Goal: Task Accomplishment & Management: Manage account settings

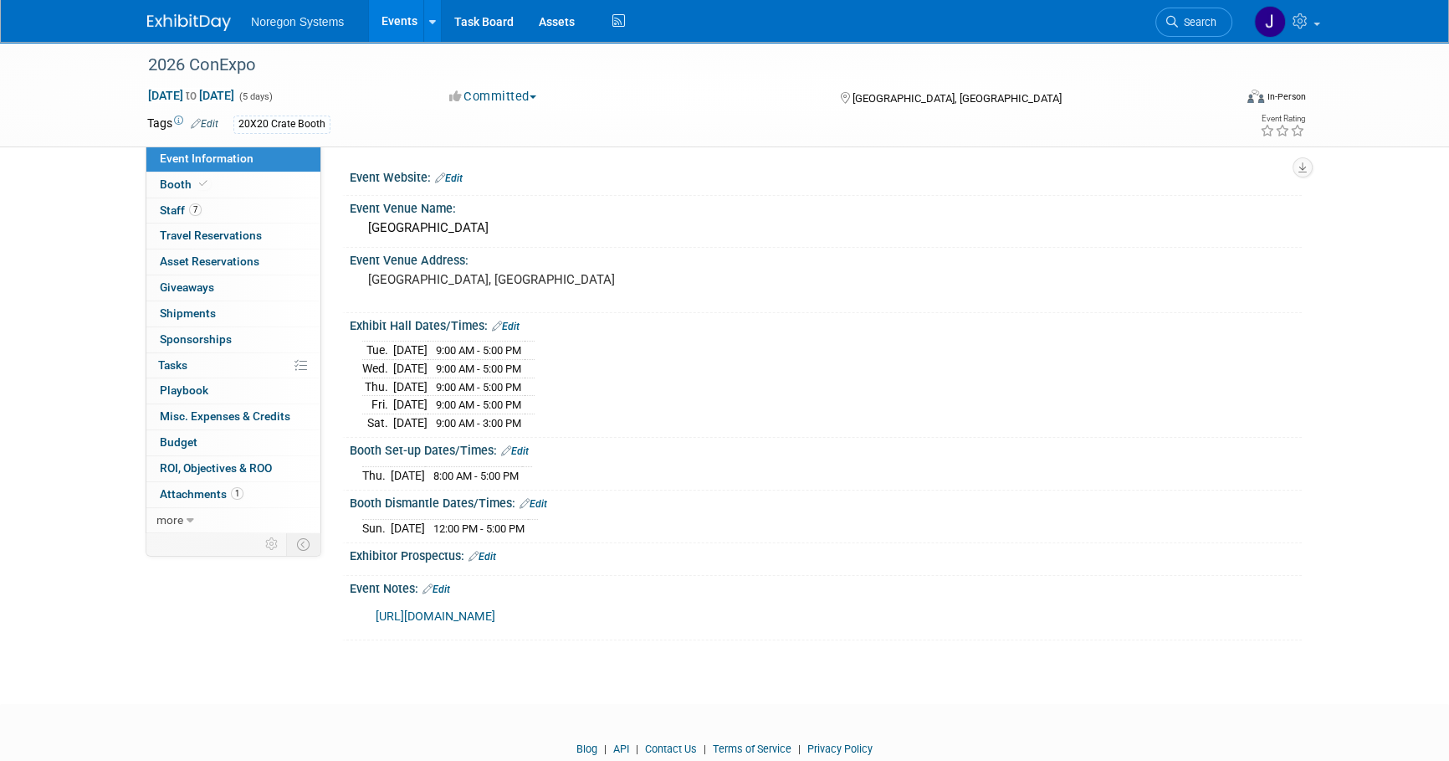
click at [1191, 41] on div "Noregon Systems Events Add Event Bulk Upload Events Shareable Event Boards Rece…" at bounding box center [724, 21] width 1155 height 42
click at [1189, 16] on span "Search" at bounding box center [1197, 22] width 38 height 13
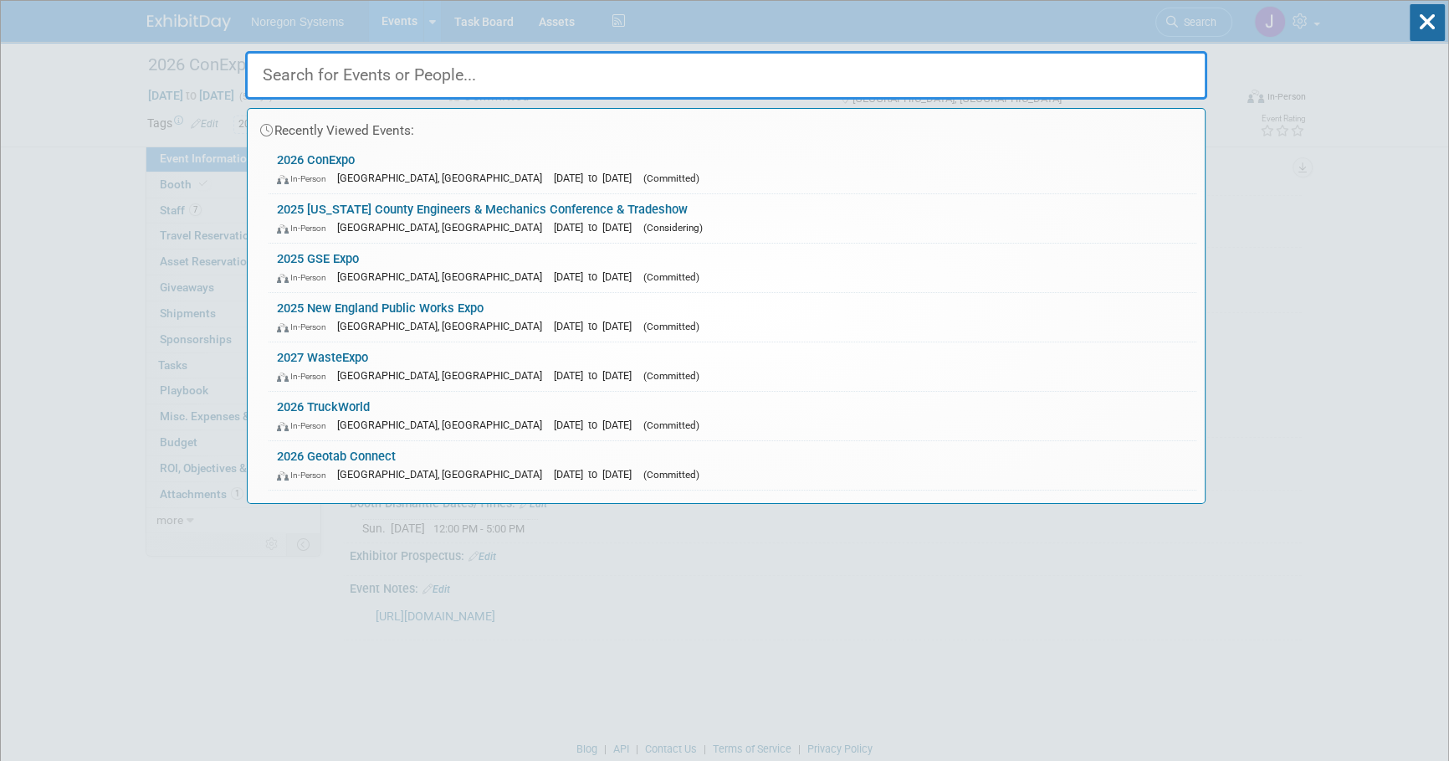
click at [951, 84] on input "text" at bounding box center [726, 75] width 962 height 49
paste input "Justin Akinsara"
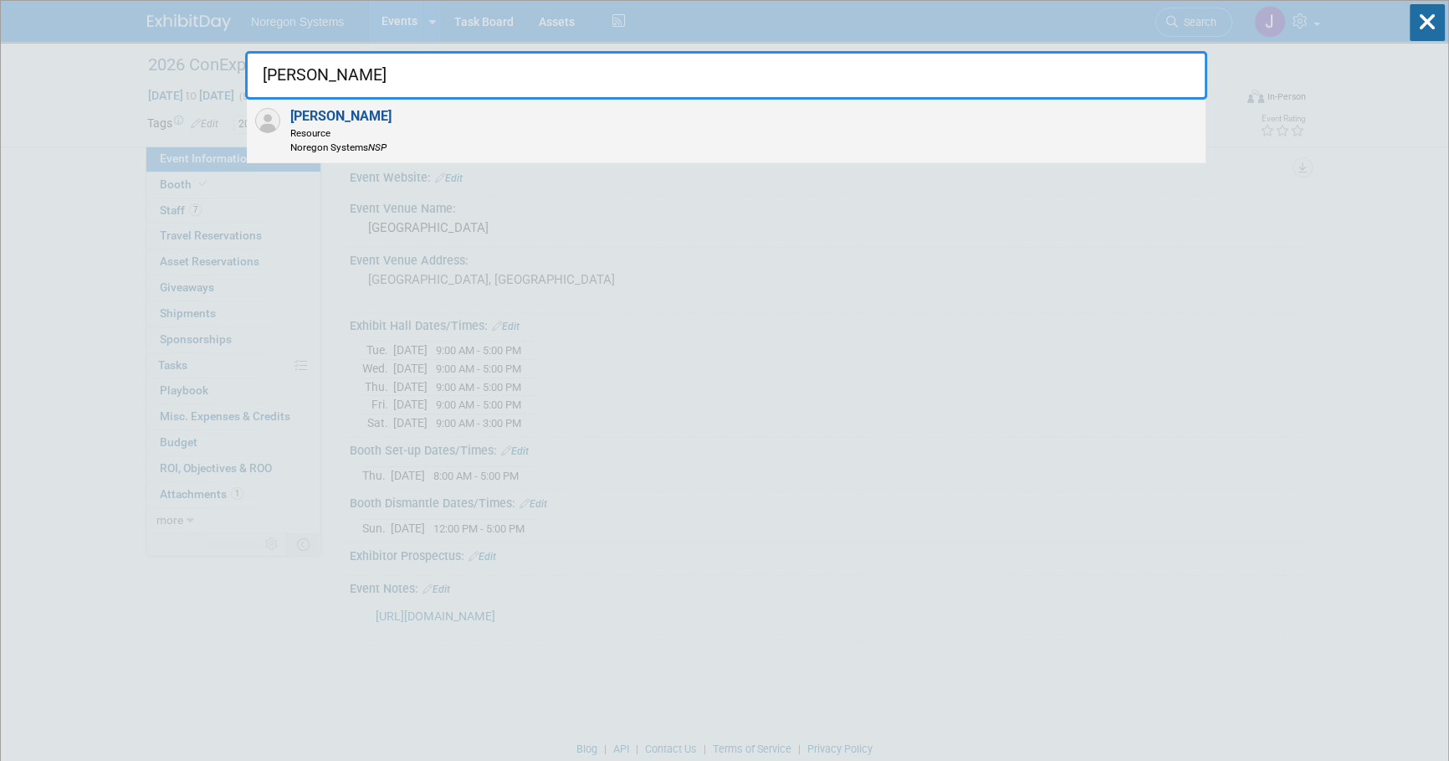
type input "Justin Akinsara"
click at [487, 130] on div "Justin Akinsara Resource Noregon Systems NSP" at bounding box center [726, 132] width 959 height 64
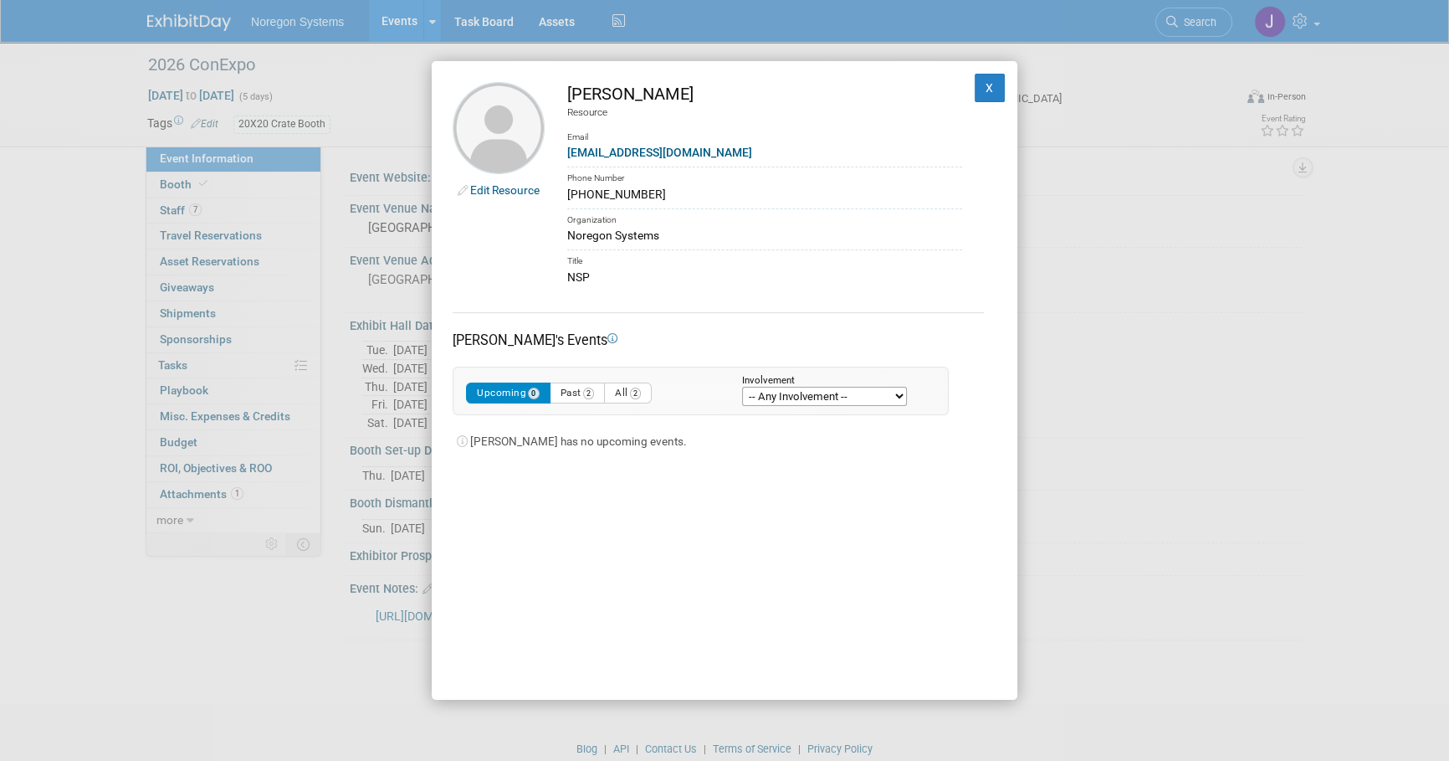
click at [486, 190] on link "Edit Resource" at bounding box center [504, 189] width 69 height 13
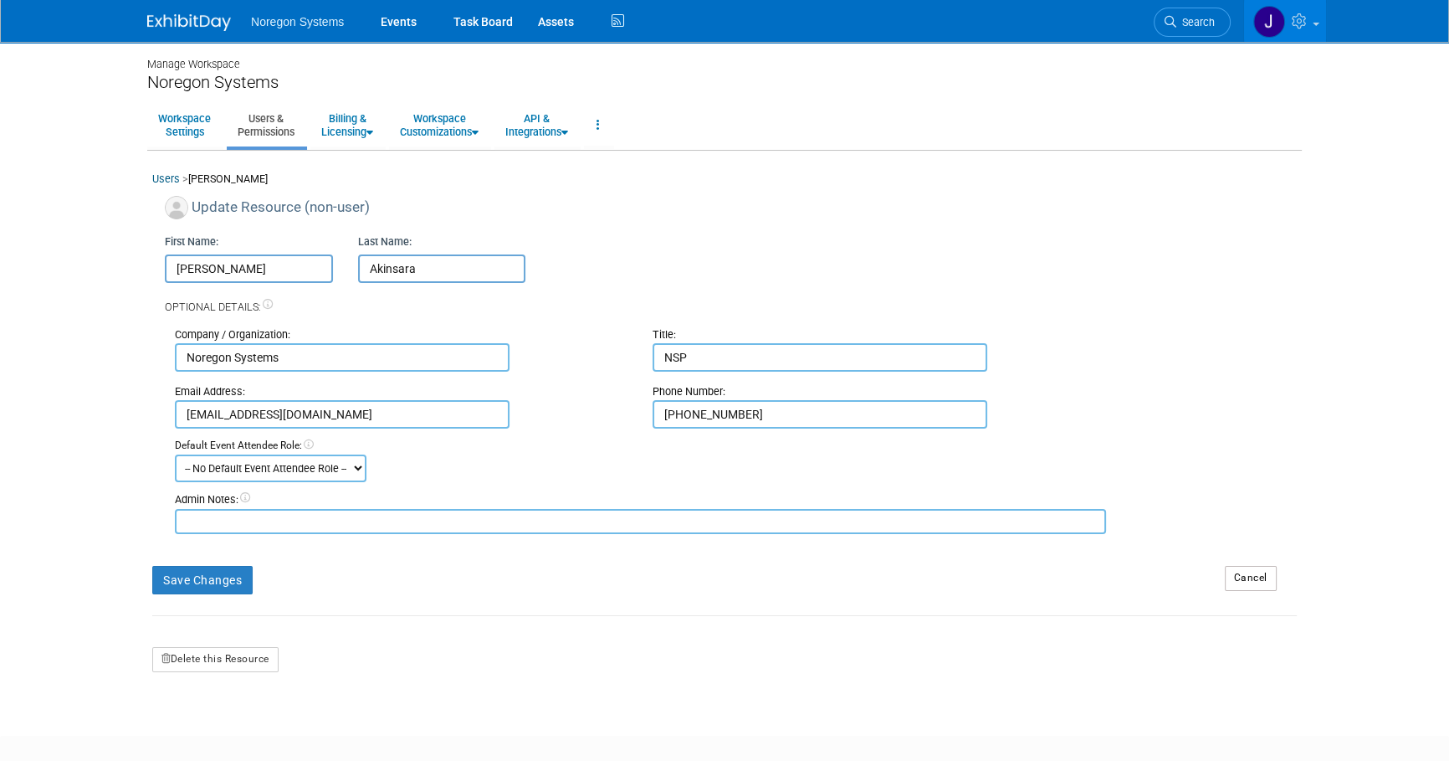
click at [176, 269] on input "Justin" at bounding box center [249, 268] width 168 height 28
type input "Z-Justin"
click at [223, 577] on button "Save Changes" at bounding box center [202, 580] width 100 height 28
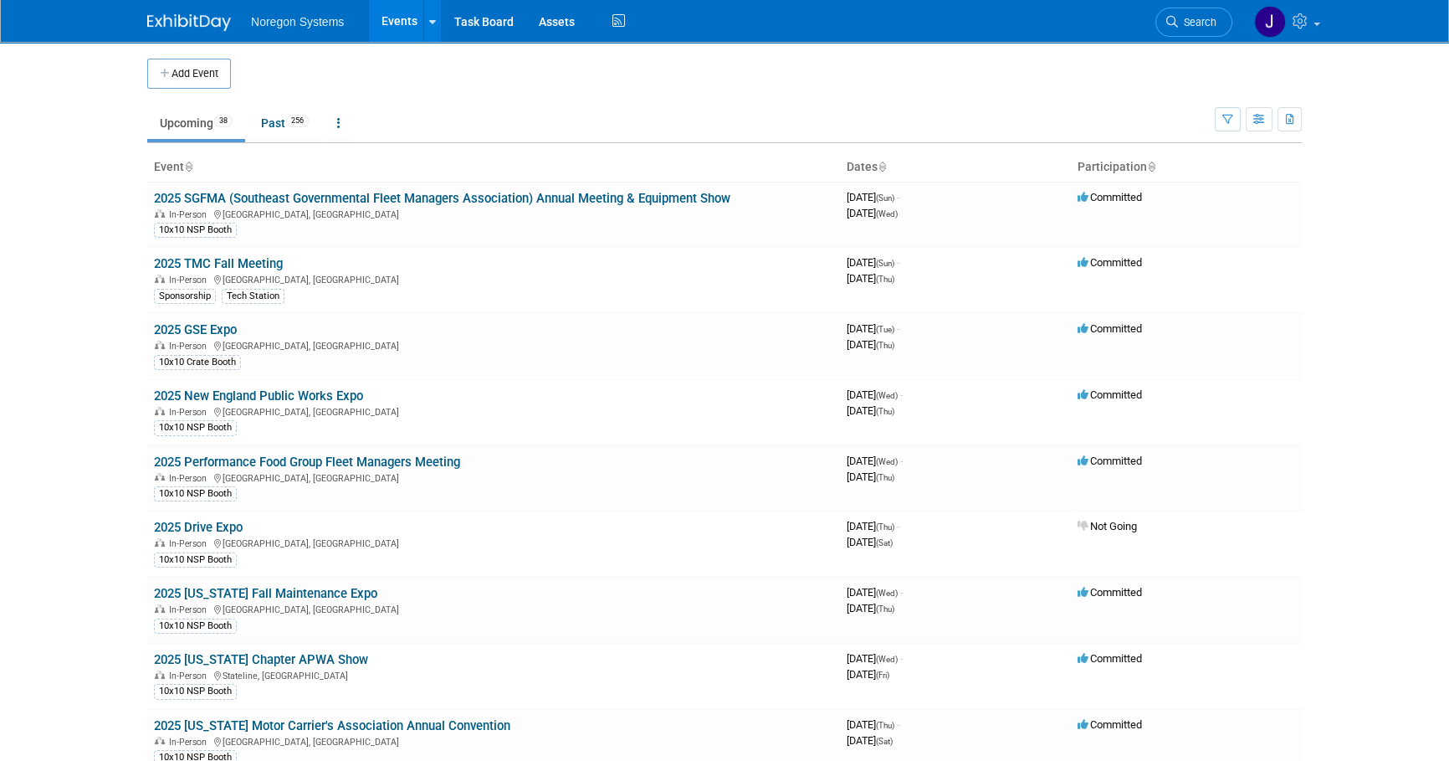
click at [242, 457] on link "2025 Performance Food Group Fleet Managers Meeting" at bounding box center [307, 461] width 306 height 15
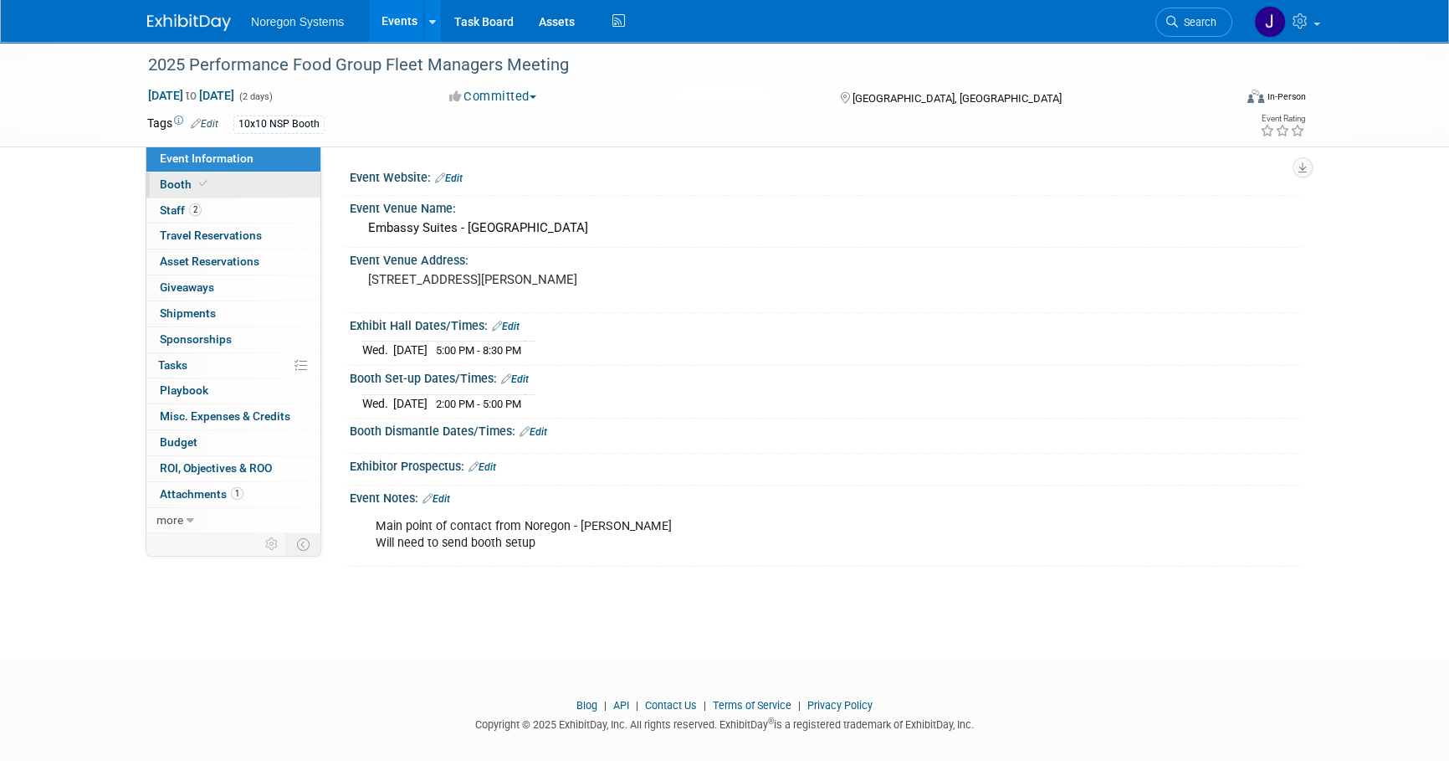
click at [243, 189] on link "Booth" at bounding box center [233, 184] width 174 height 25
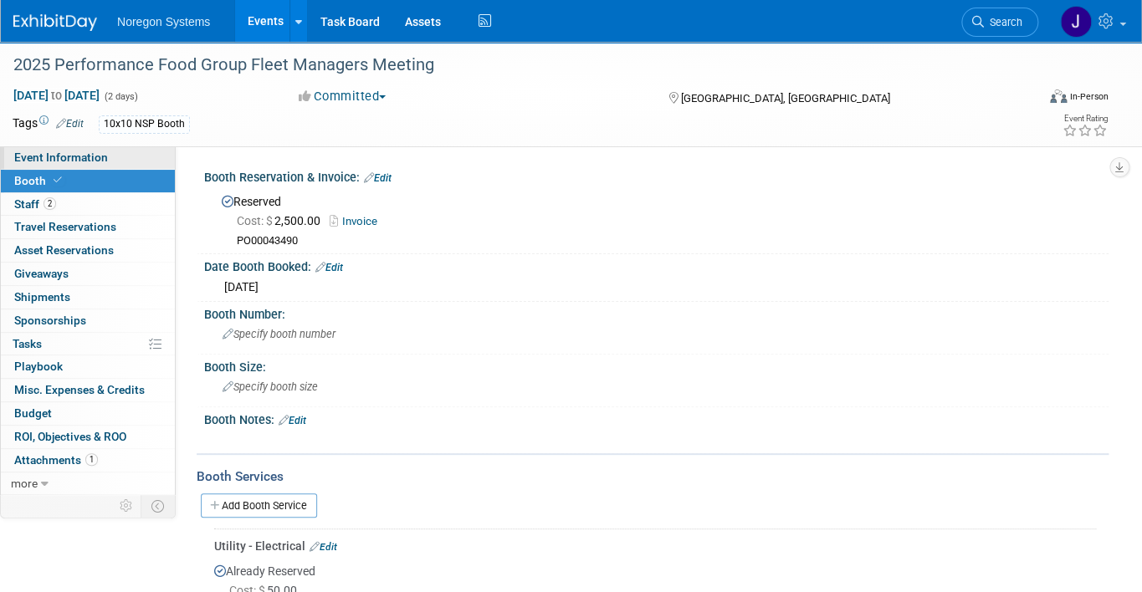
click at [111, 161] on link "Event Information" at bounding box center [88, 157] width 174 height 23
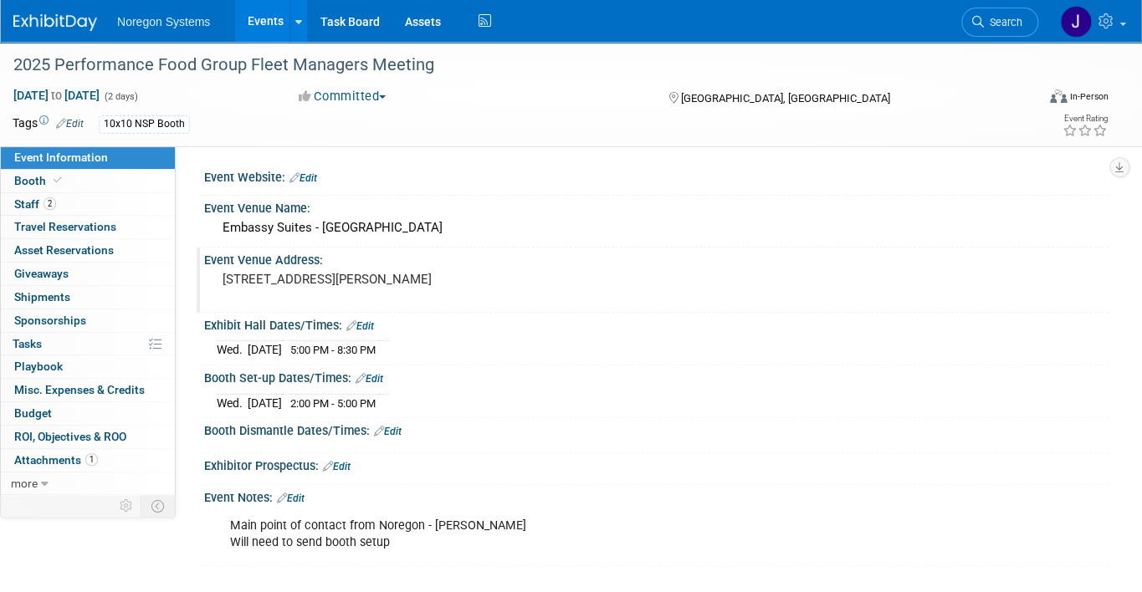
drag, startPoint x: 104, startPoint y: 188, endPoint x: 210, endPoint y: 259, distance: 127.4
click at [104, 188] on link "Booth" at bounding box center [88, 181] width 174 height 23
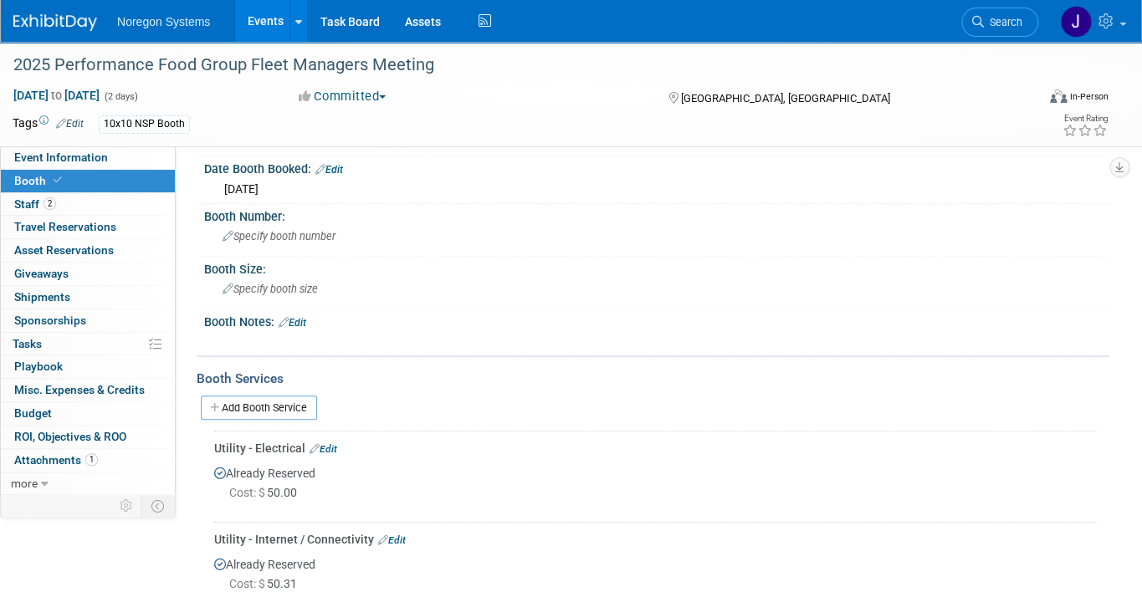
scroll to position [151, 0]
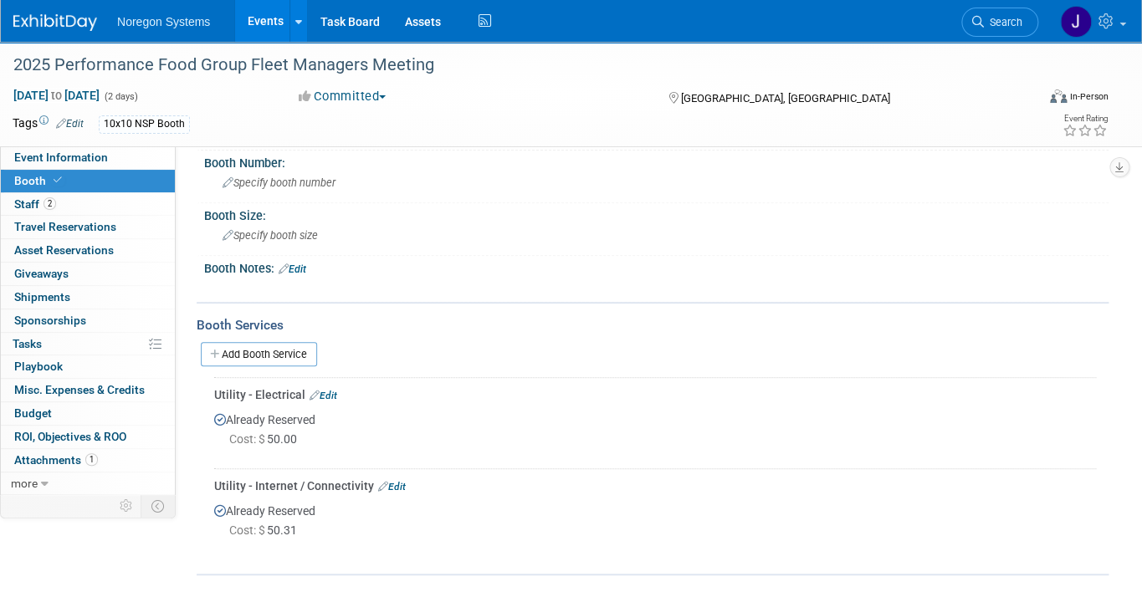
click at [691, 259] on div "Booth Notes: Edit" at bounding box center [656, 267] width 904 height 22
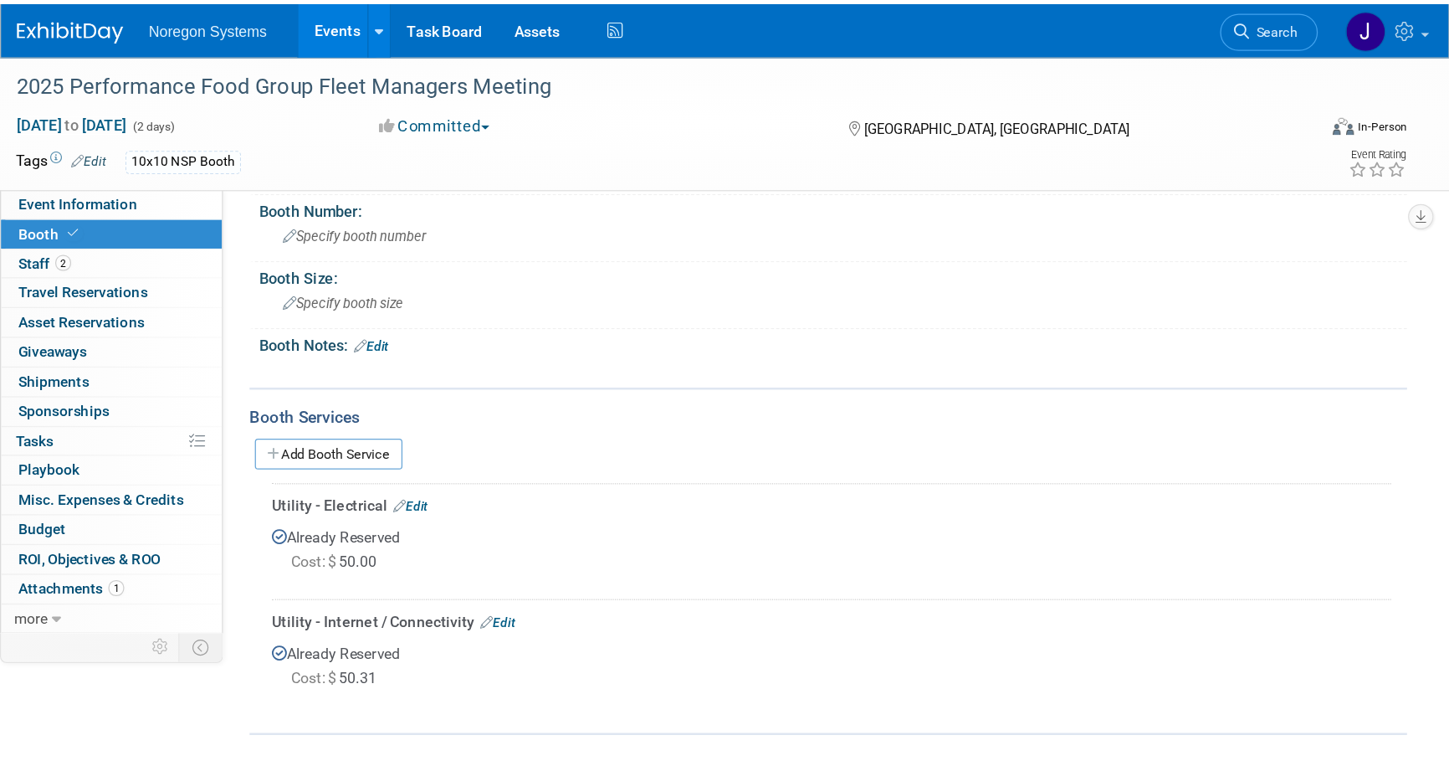
scroll to position [144, 0]
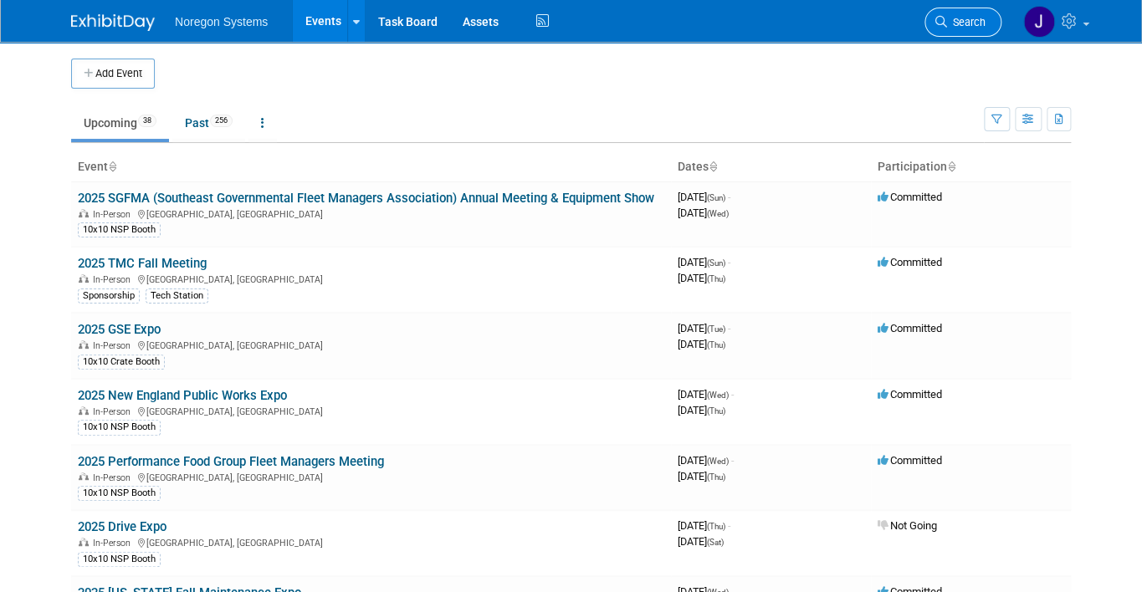
click at [982, 26] on span "Search" at bounding box center [966, 22] width 38 height 13
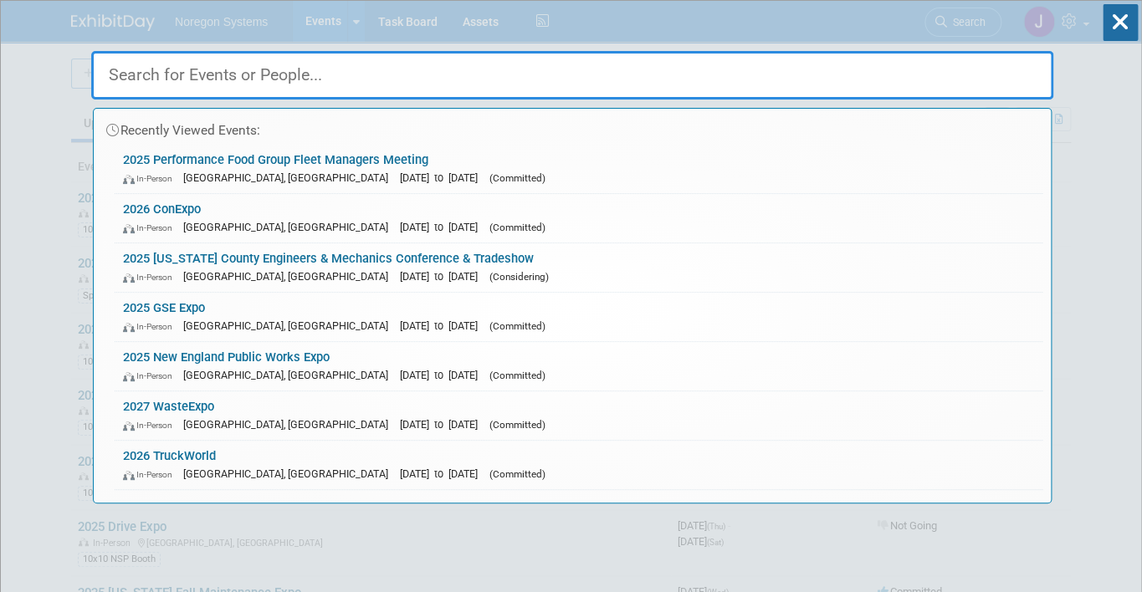
click at [922, 76] on input "text" at bounding box center [572, 75] width 962 height 49
paste input "Dennis Larson"
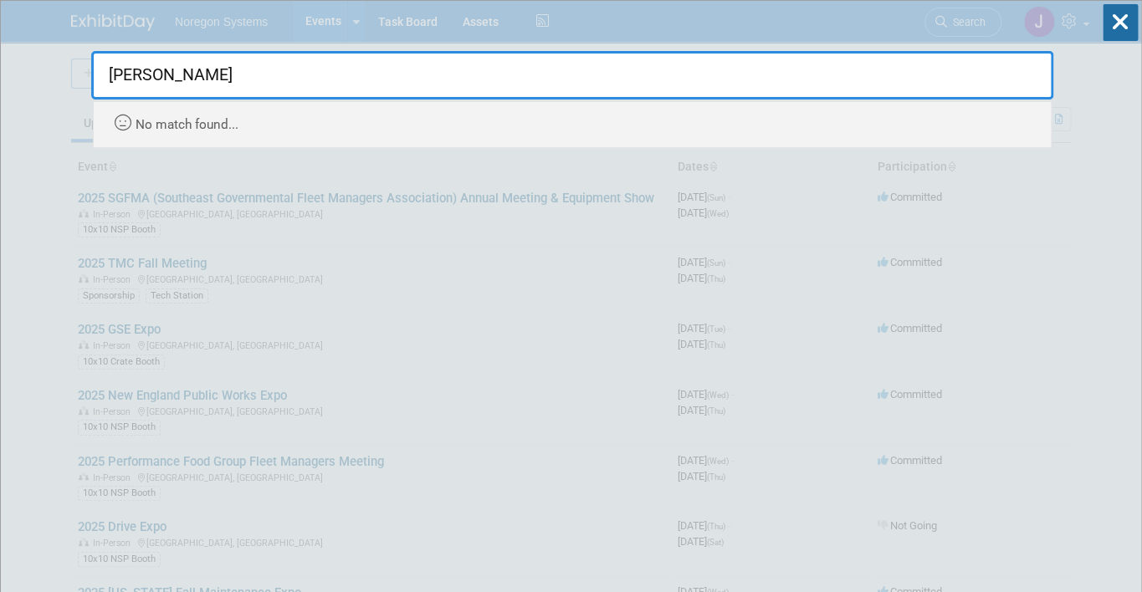
type input "Dennis Larson"
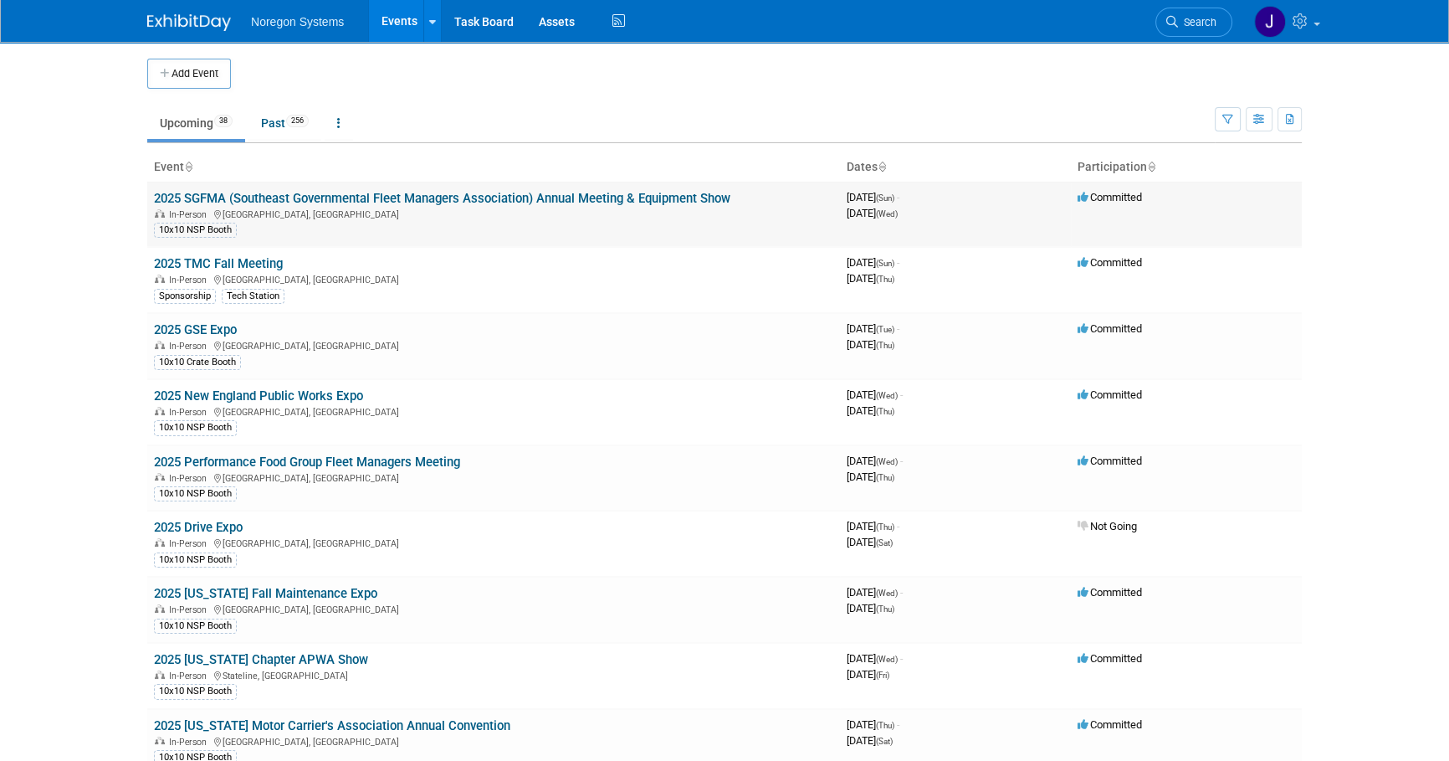
click at [446, 199] on link "2025 SGFMA (Southeast Governmental Fleet Managers Association) Annual Meeting &…" at bounding box center [442, 198] width 576 height 15
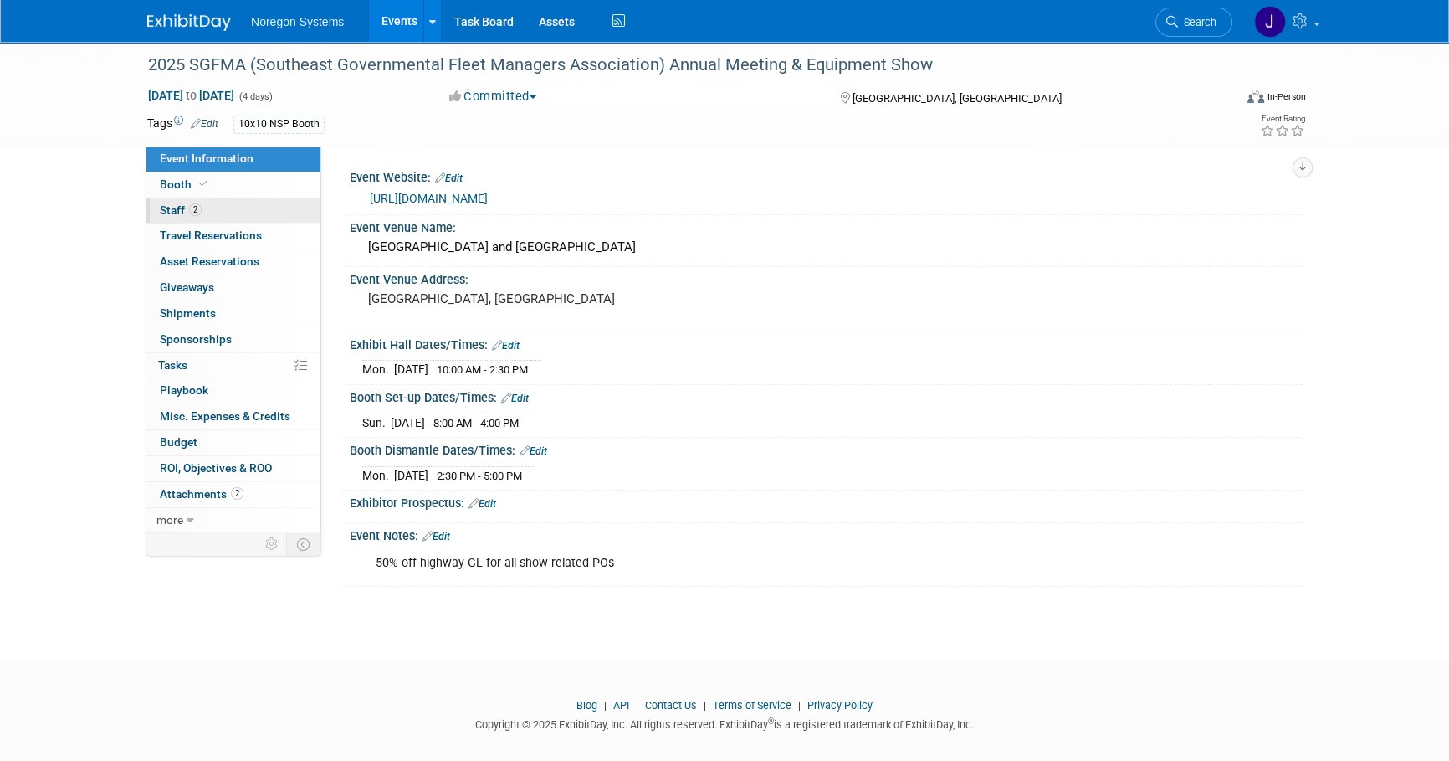
click at [238, 215] on link "2 Staff 2" at bounding box center [233, 210] width 174 height 25
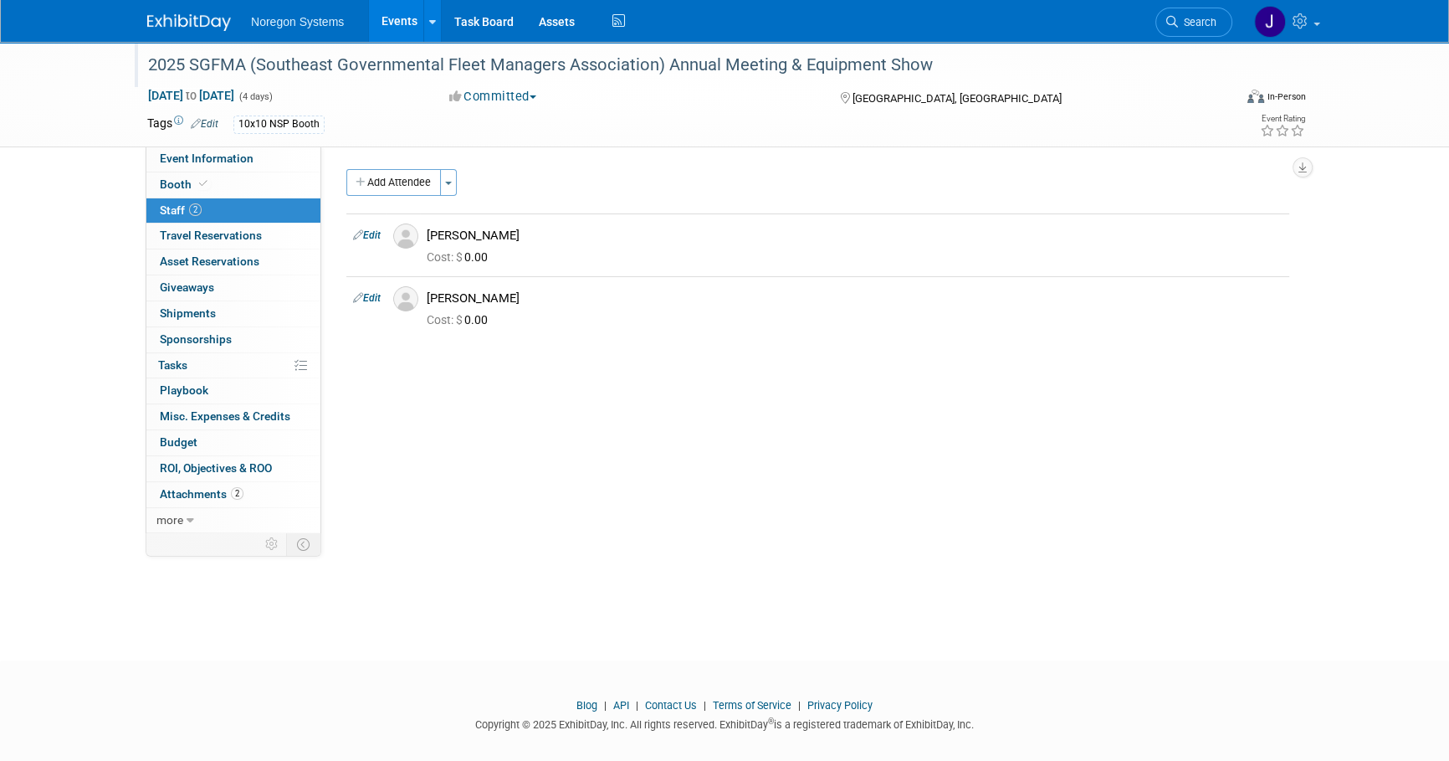
click at [774, 67] on div "2025 SGFMA (Southeast Governmental Fleet Managers Association) Annual Meeting &…" at bounding box center [674, 65] width 1065 height 30
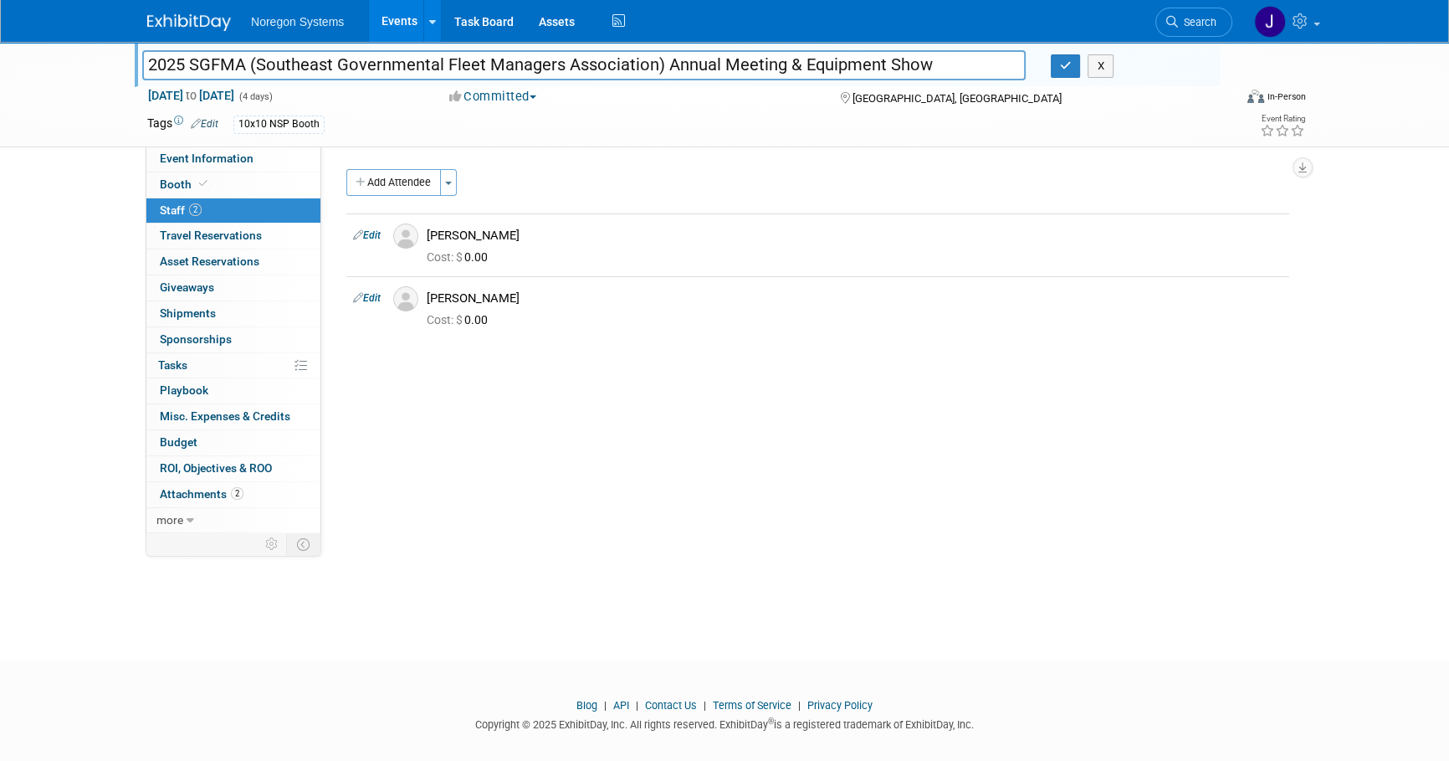
drag, startPoint x: 956, startPoint y: 59, endPoint x: 145, endPoint y: 44, distance: 810.9
click at [145, 44] on div "2025 SGFMA (Southeast Governmental Fleet Managers Association) Annual Meeting &…" at bounding box center [677, 64] width 1085 height 45
drag, startPoint x: 1089, startPoint y: 407, endPoint x: 1086, endPoint y: 259, distance: 148.1
click at [1088, 407] on div "Event Website: Edit https://app.associationsphere.com/Event/EventInfo?prm=TDJks…" at bounding box center [811, 339] width 981 height 386
click at [1063, 69] on icon "button" at bounding box center [1066, 65] width 12 height 11
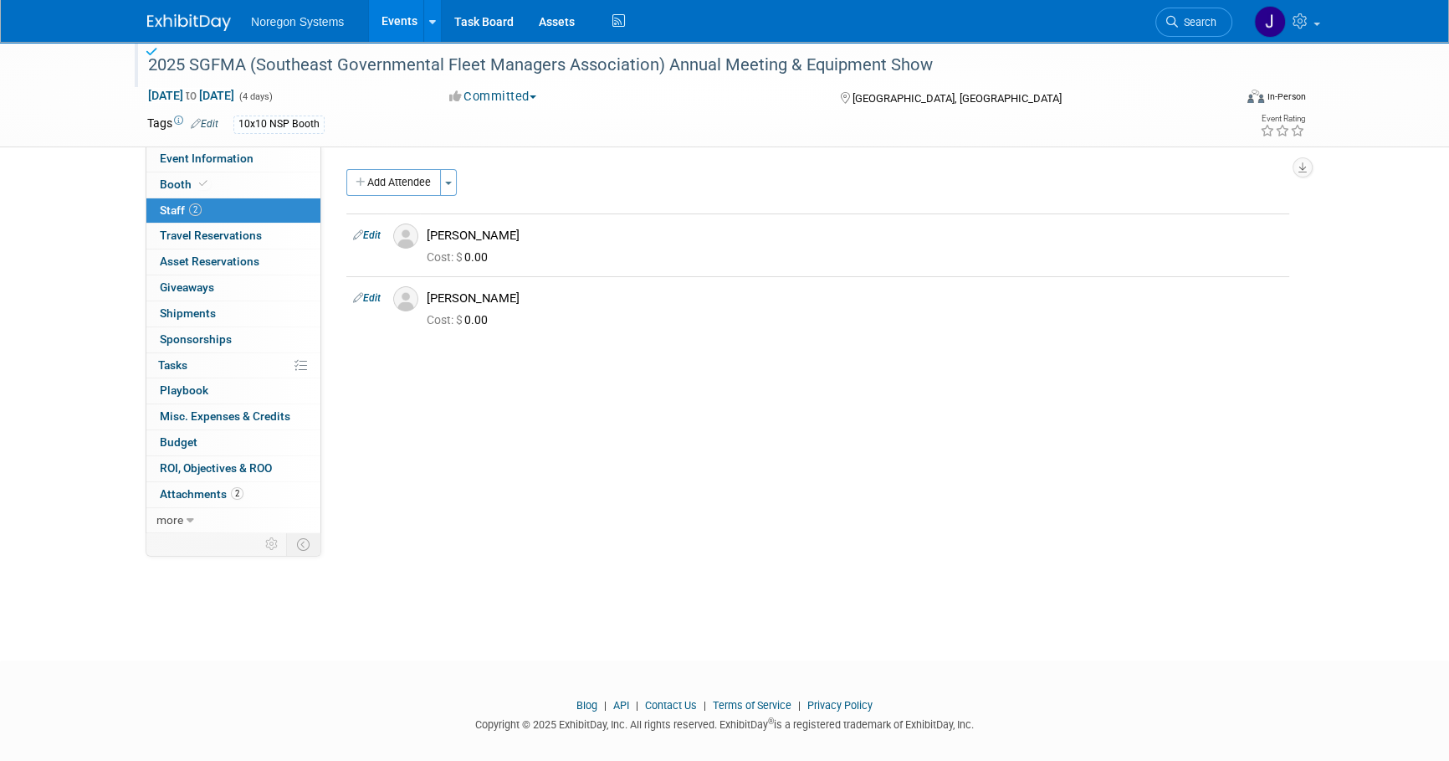
click at [183, 26] on img at bounding box center [189, 22] width 84 height 17
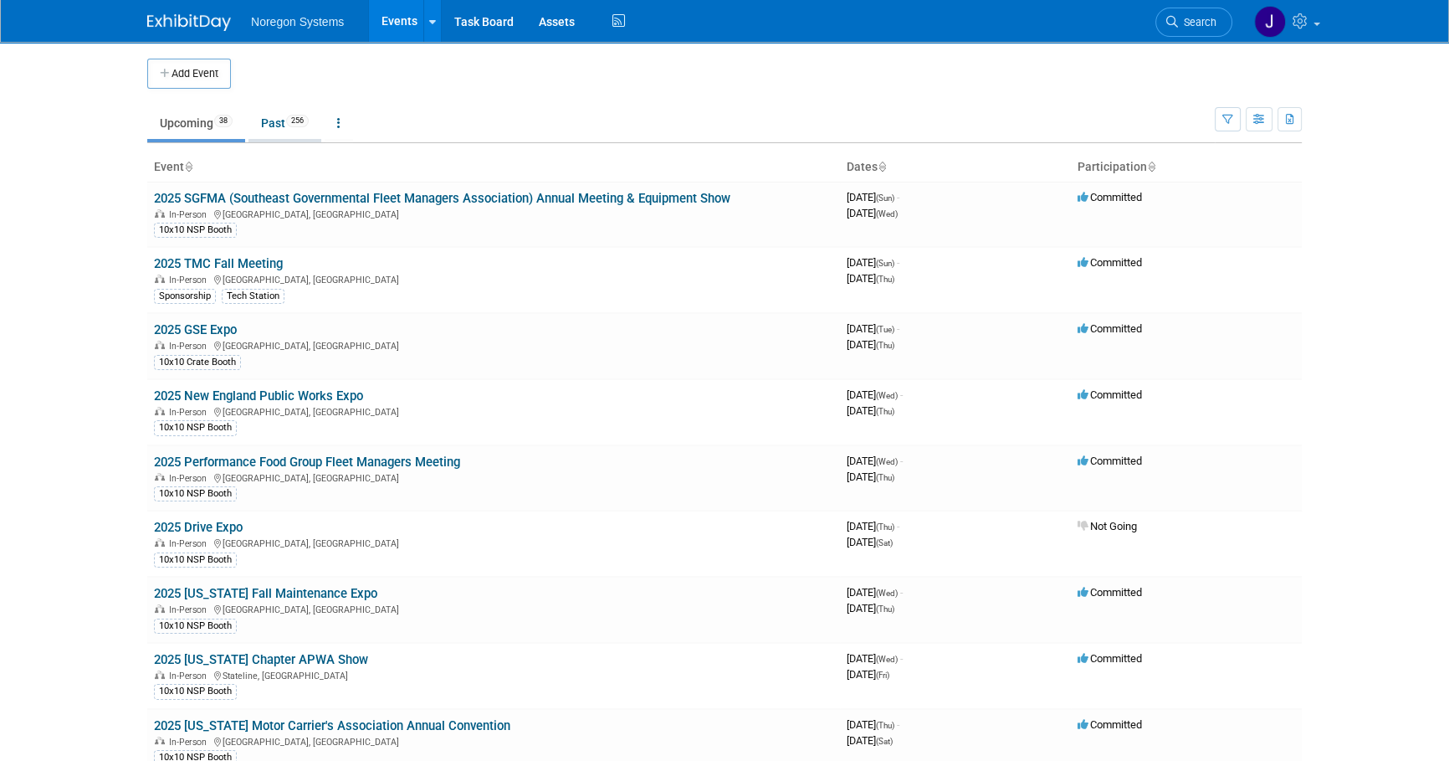
click at [268, 129] on link "Past 256" at bounding box center [284, 123] width 73 height 32
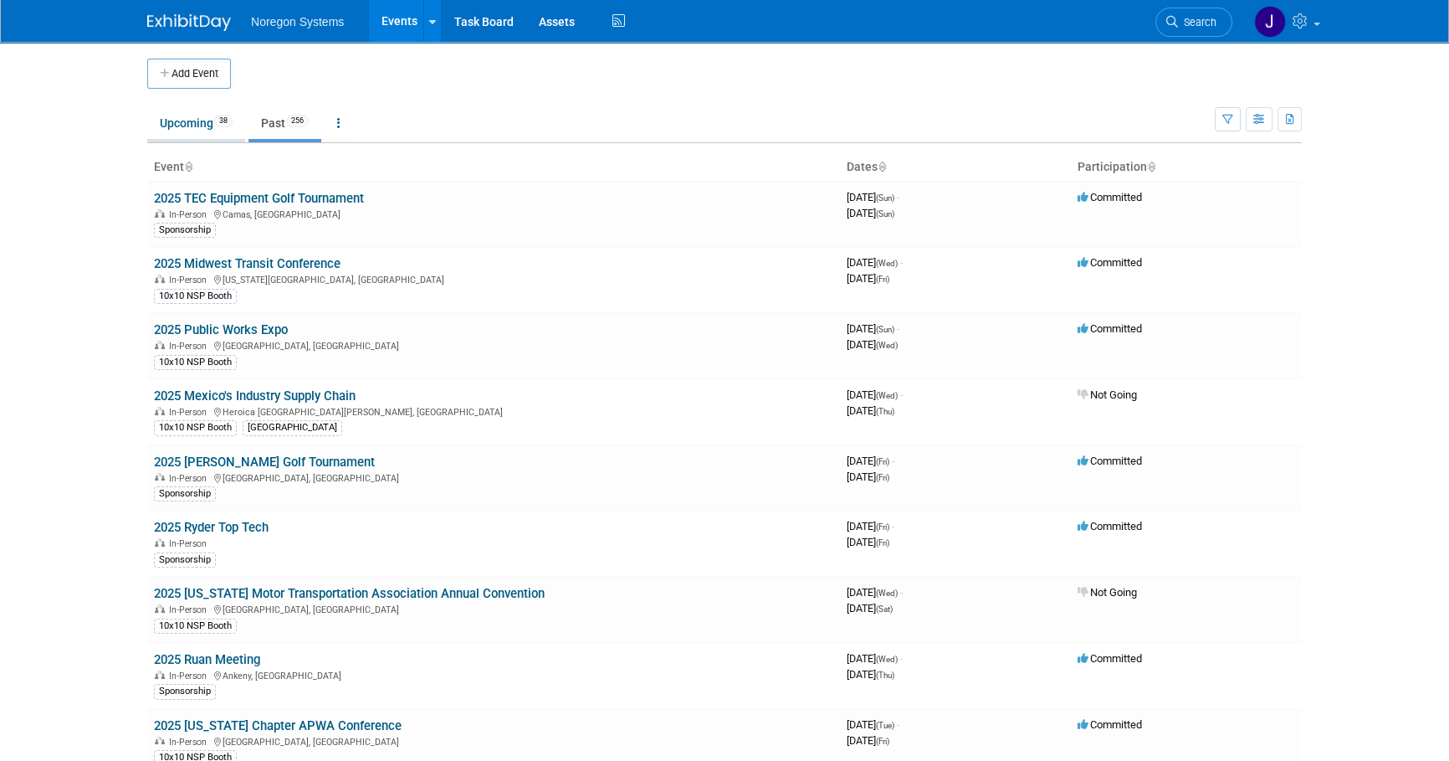
click at [177, 126] on link "Upcoming 38" at bounding box center [196, 123] width 98 height 32
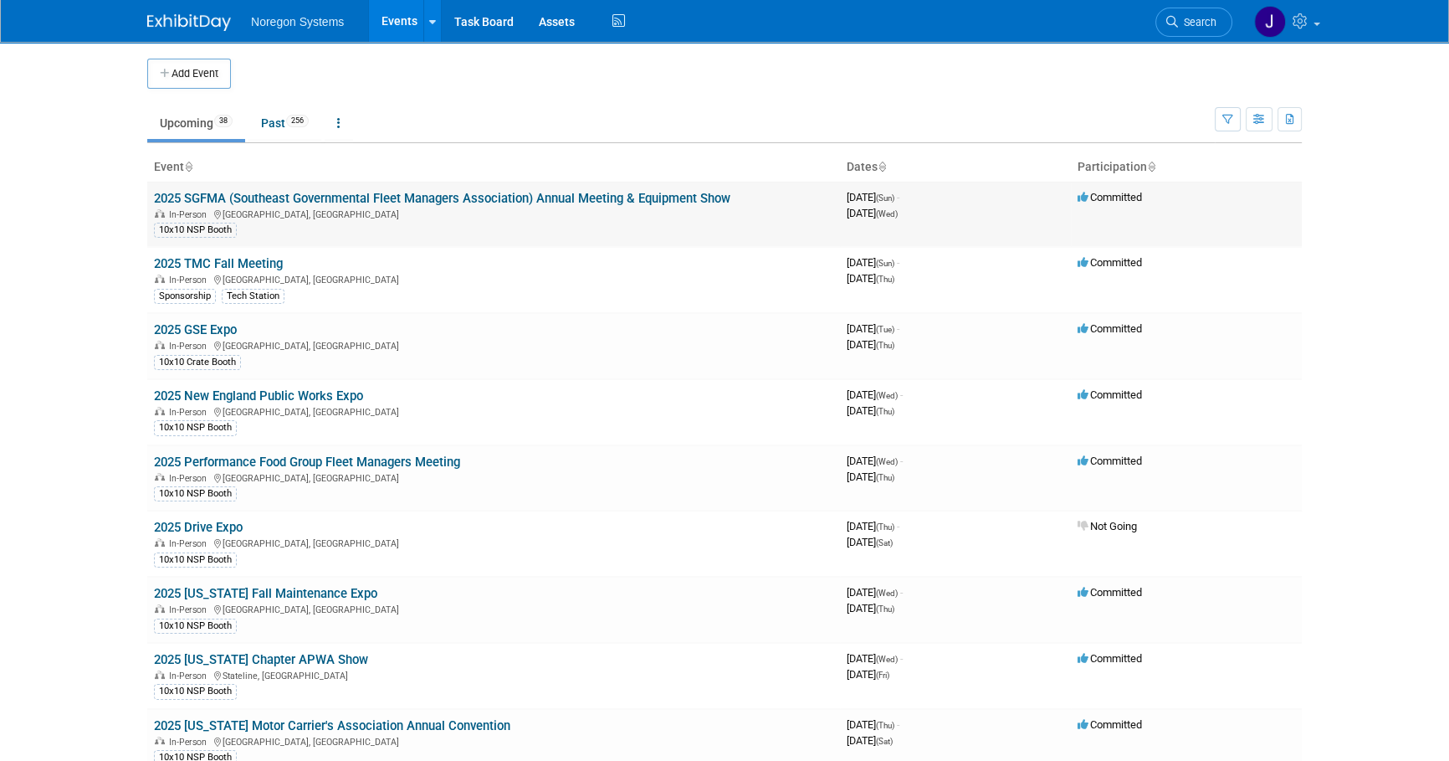
click at [744, 199] on td "2025 SGFMA (Southeast Governmental Fleet Managers Association) Annual Meeting &…" at bounding box center [493, 214] width 693 height 65
drag, startPoint x: 752, startPoint y: 198, endPoint x: 151, endPoint y: 202, distance: 600.8
click at [151, 202] on td "2025 SGFMA (Southeast Governmental Fleet Managers Association) Annual Meeting &…" at bounding box center [493, 214] width 693 height 65
copy link "2025 SGFMA (Southeast Governmental Fleet Managers Association) Annual Meeting &…"
click at [217, 197] on link "2025 SGFMA (Southeast Governmental Fleet Managers Association) Annual Meeting &…" at bounding box center [442, 198] width 576 height 15
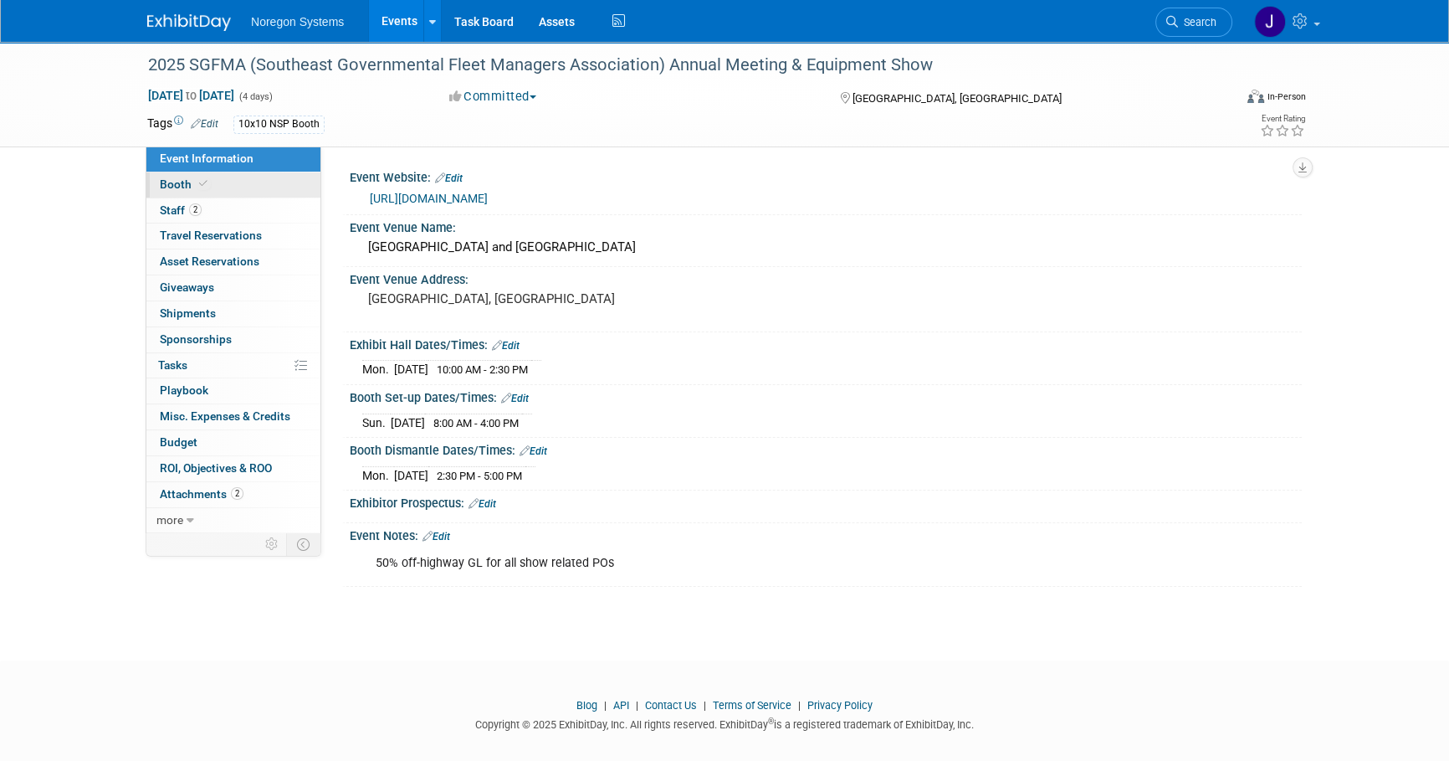
click at [210, 182] on link "Booth" at bounding box center [233, 184] width 174 height 25
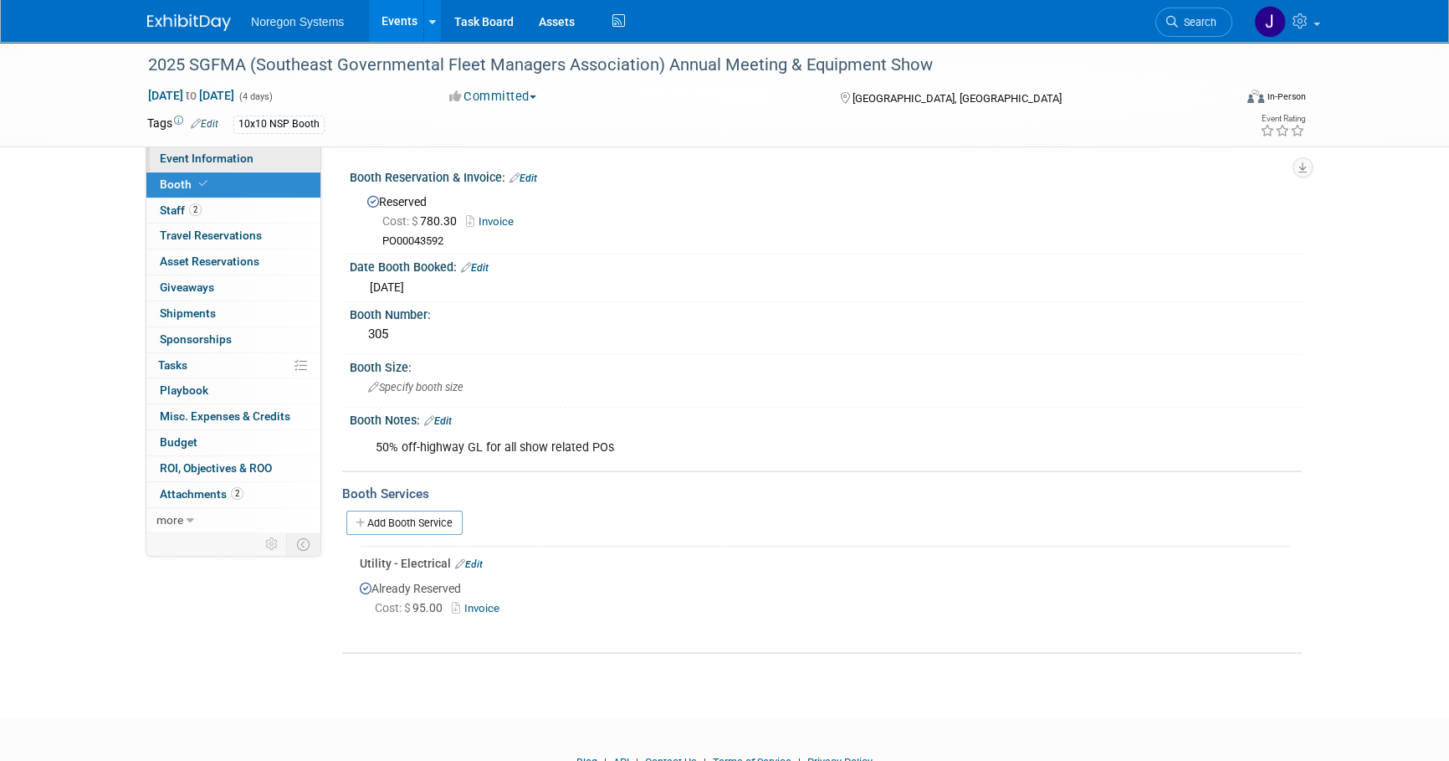
click at [228, 156] on span "Event Information" at bounding box center [207, 157] width 94 height 13
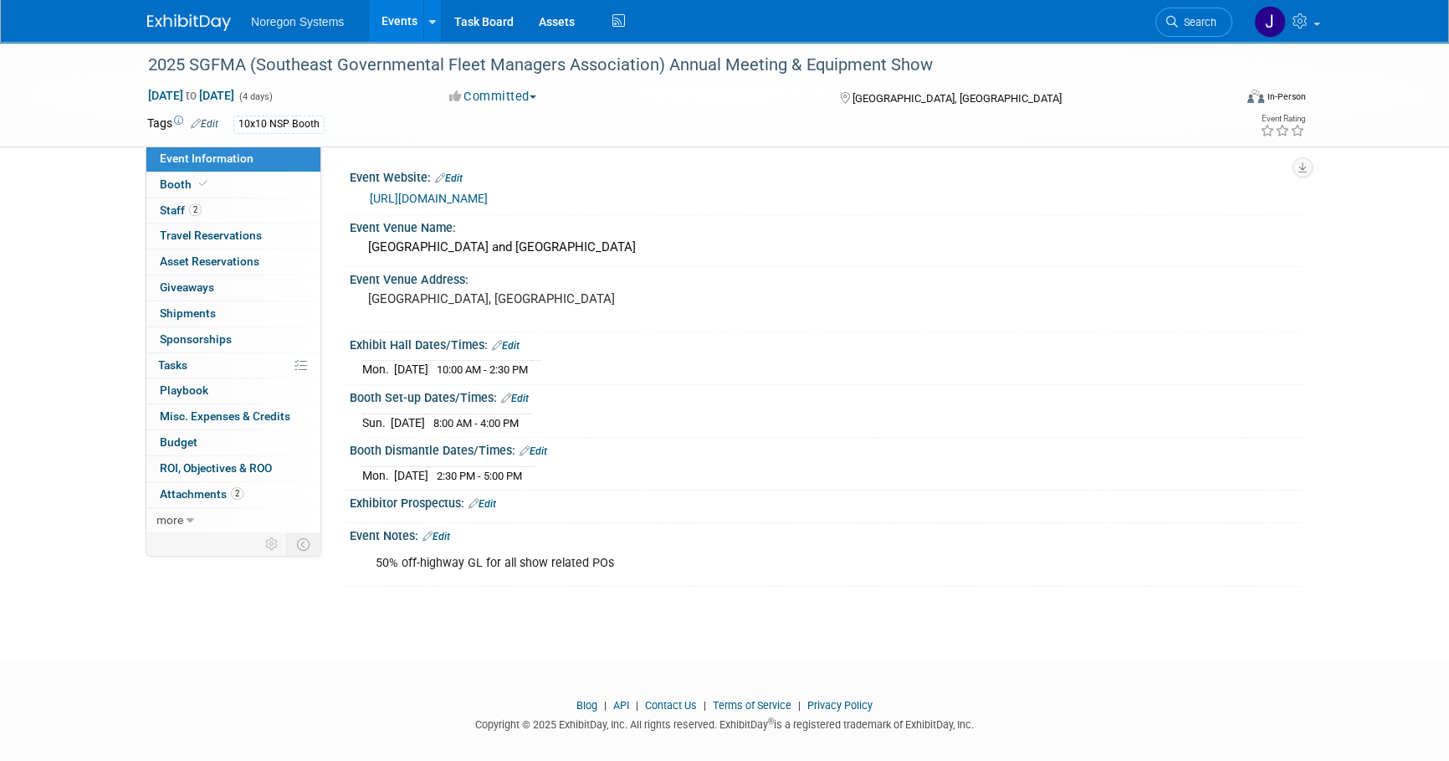
click at [198, 18] on img at bounding box center [189, 22] width 84 height 17
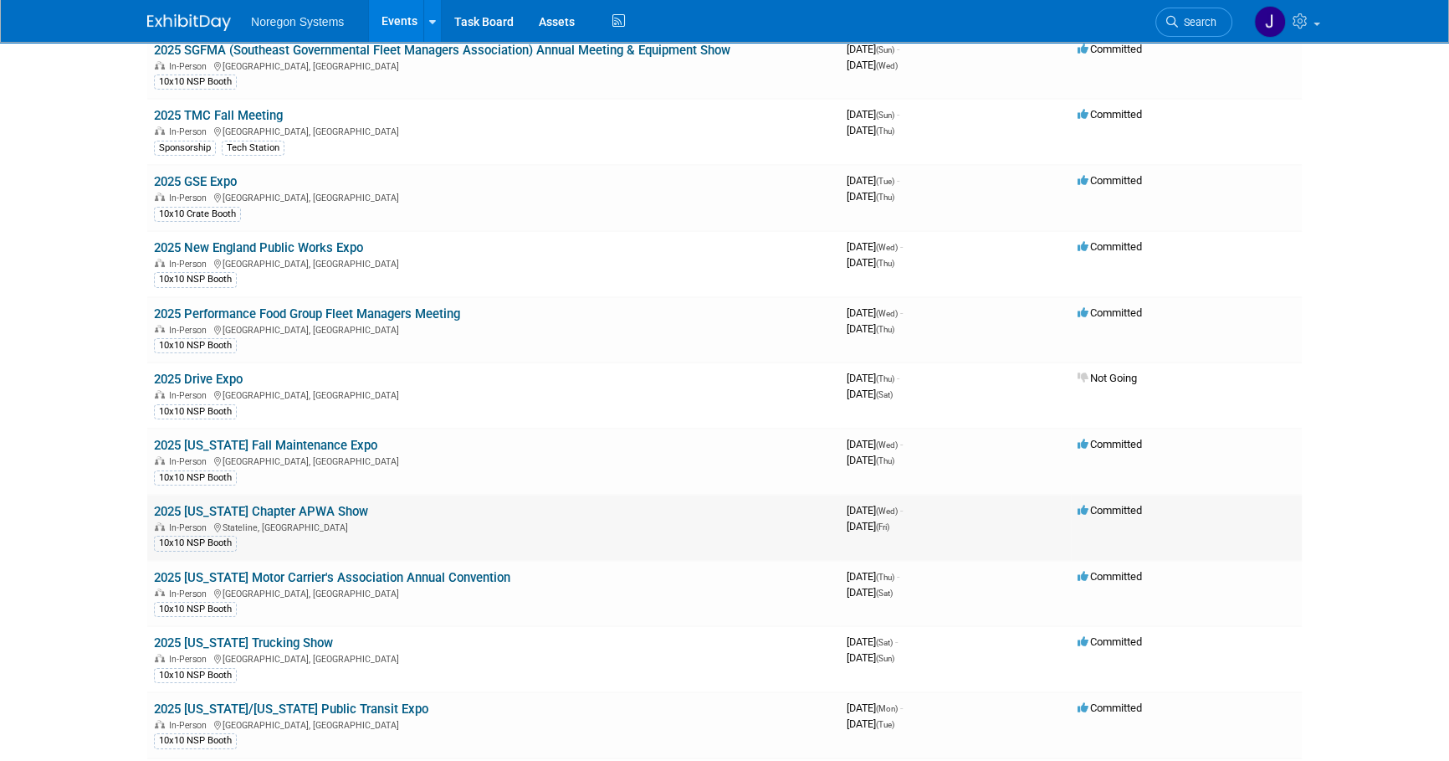
scroll to position [151, 0]
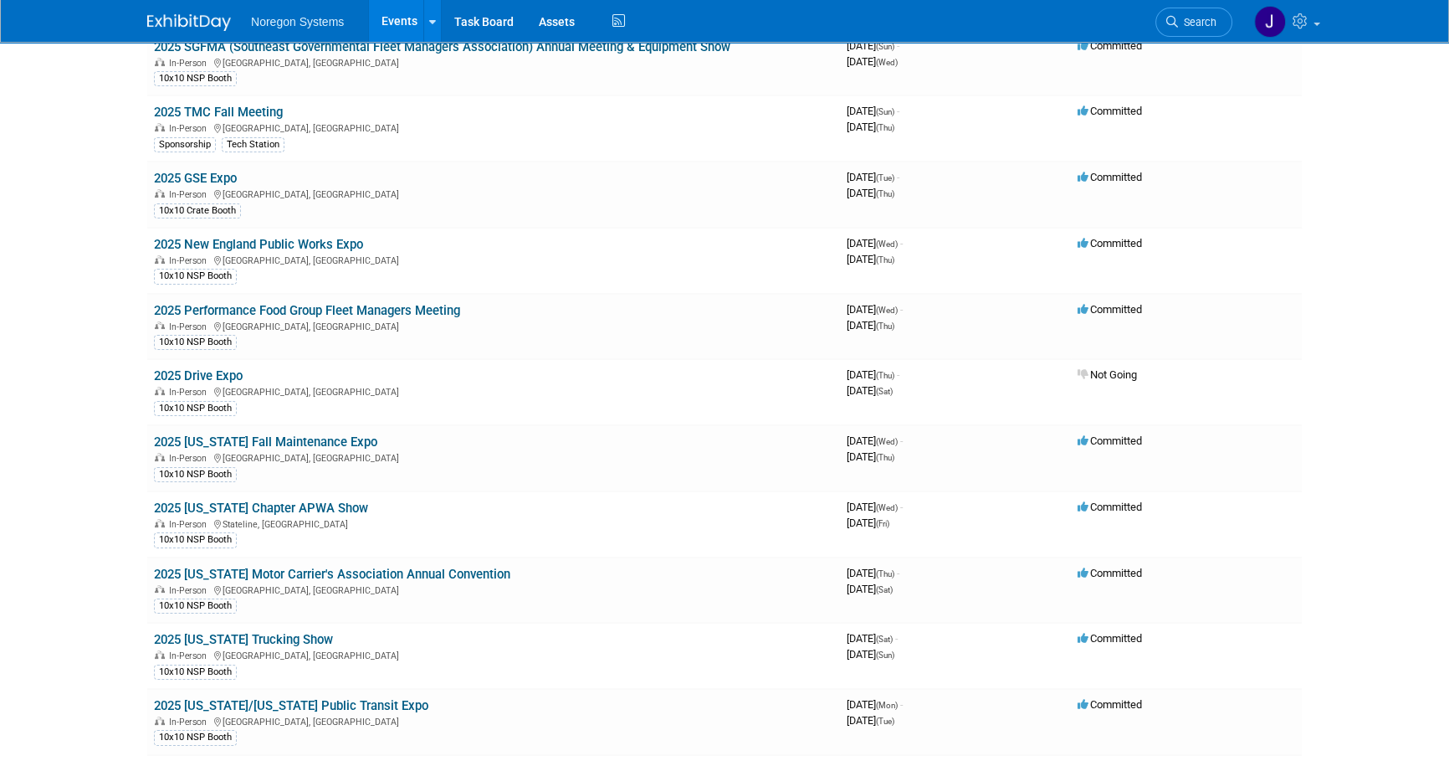
drag, startPoint x: 290, startPoint y: 438, endPoint x: 588, endPoint y: 479, distance: 300.7
click at [290, 438] on link "2025 [US_STATE] Fall Maintenance Expo" at bounding box center [265, 441] width 223 height 15
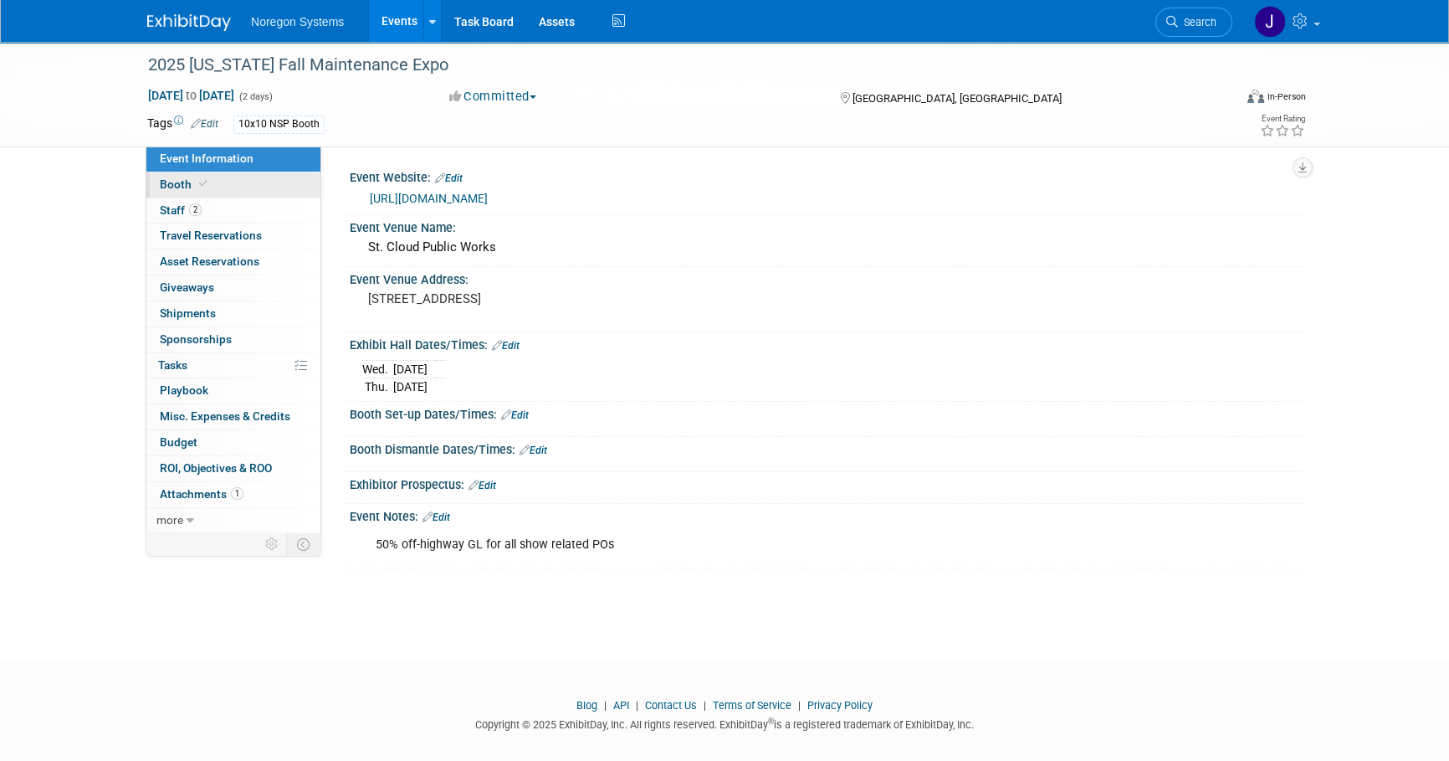
click at [251, 183] on link "Booth" at bounding box center [233, 184] width 174 height 25
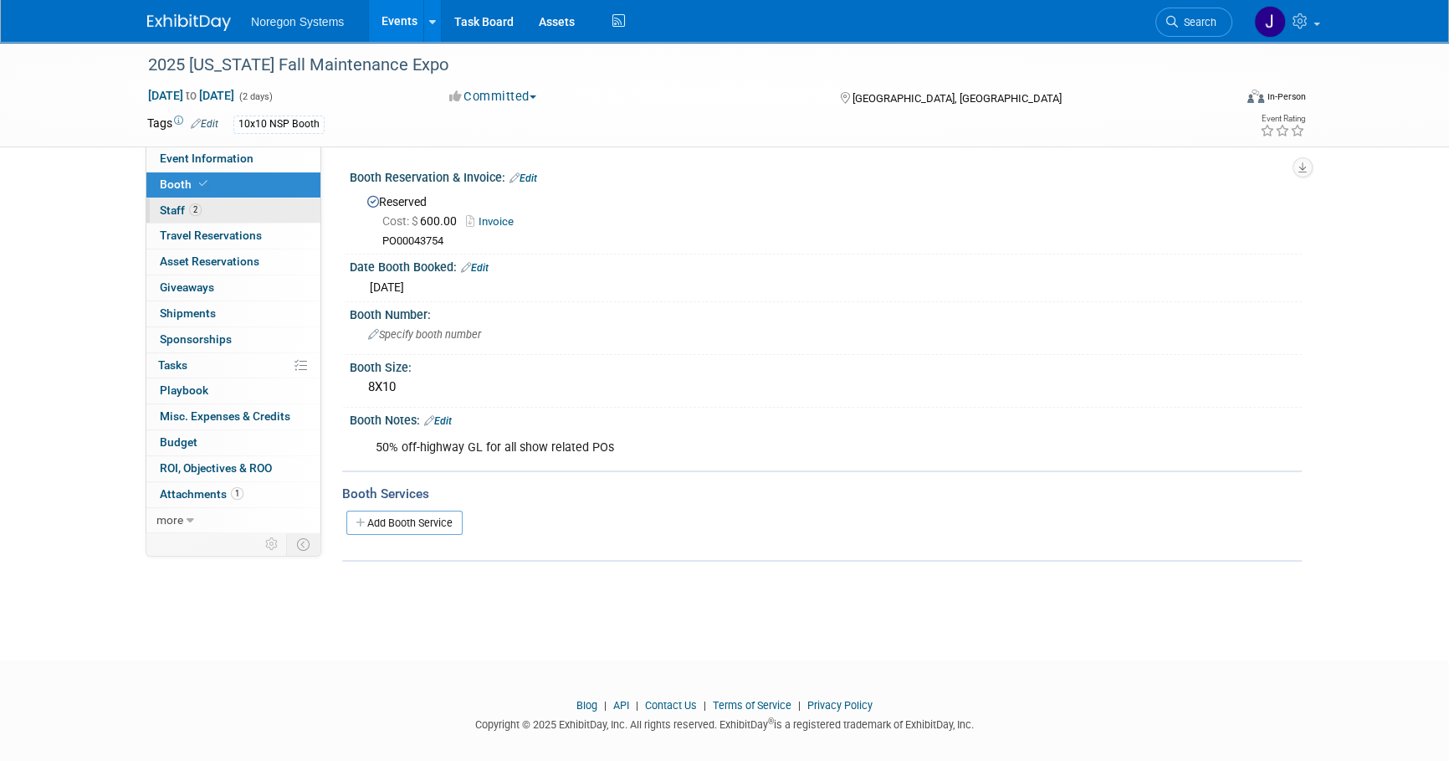
click at [244, 209] on link "2 Staff 2" at bounding box center [233, 210] width 174 height 25
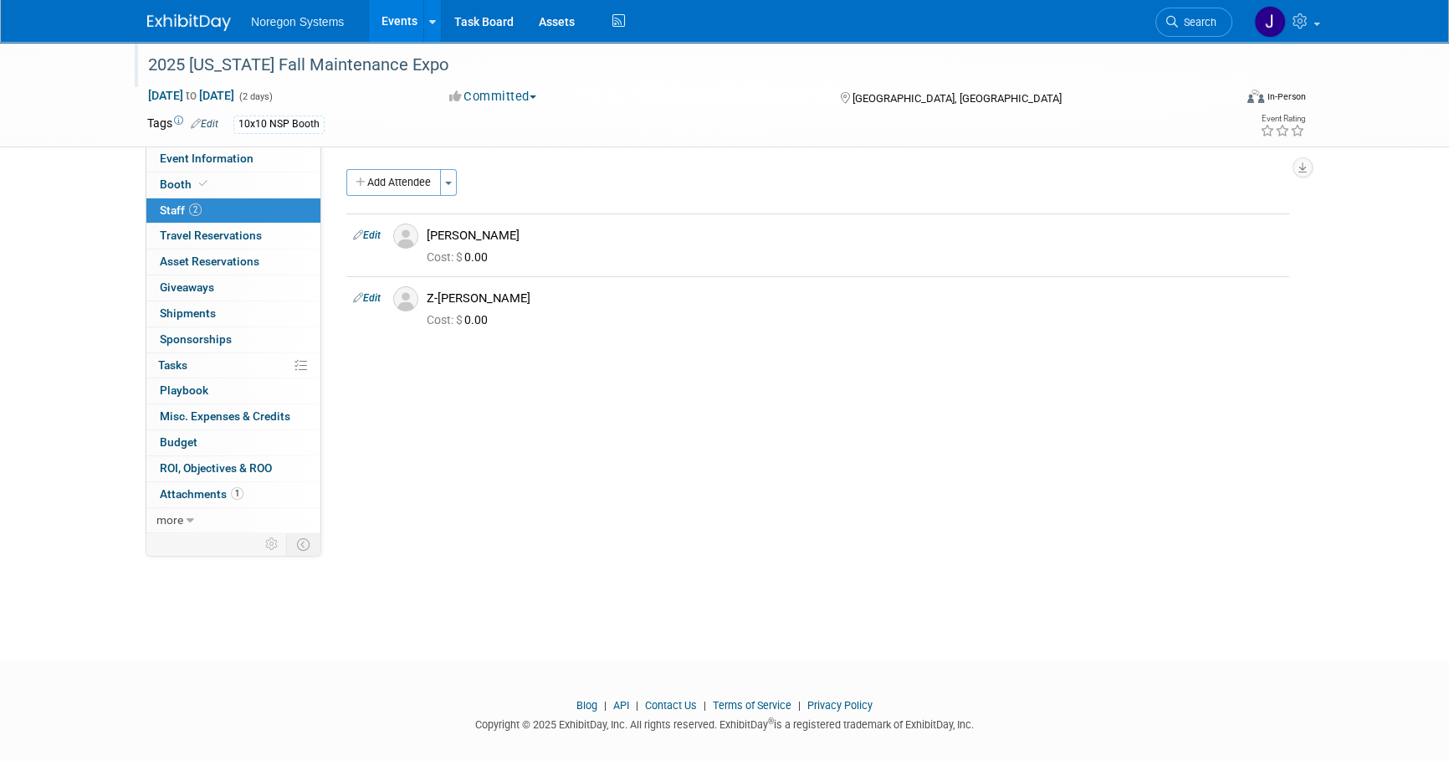
click at [441, 59] on div "2025 [US_STATE] Fall Maintenance Expo" at bounding box center [674, 65] width 1065 height 30
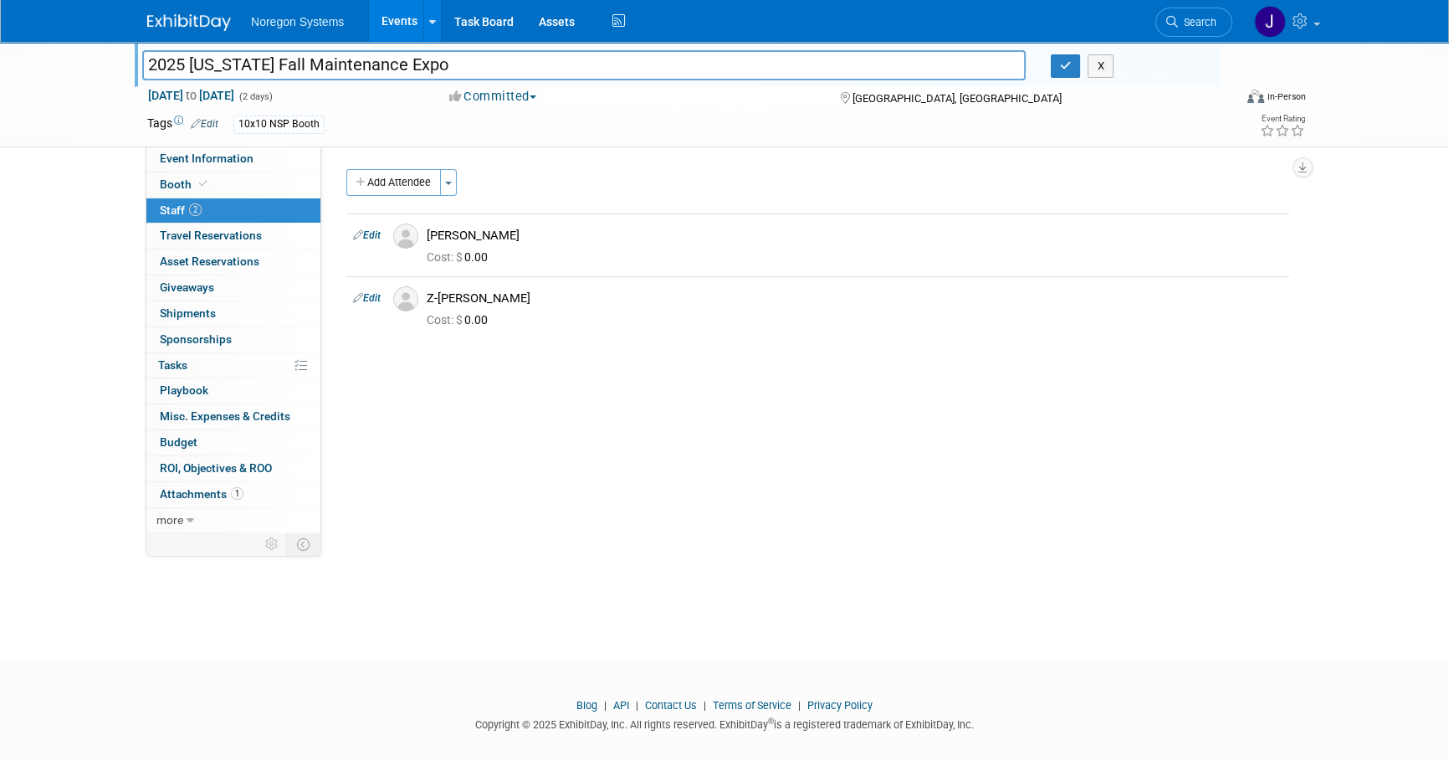
drag, startPoint x: 469, startPoint y: 63, endPoint x: 33, endPoint y: 52, distance: 436.1
click at [33, 52] on div "2025 Minnesota Fall Maintenance Expo 2025 Minnesota Fall Maintenance Expo X Oct…" at bounding box center [724, 94] width 1449 height 105
click at [1115, 354] on div "Add Attendee Toggle Dropdown Quick -Tag Attendees Apply X (me) select all" at bounding box center [817, 262] width 943 height 187
click at [1061, 61] on icon "button" at bounding box center [1066, 65] width 12 height 11
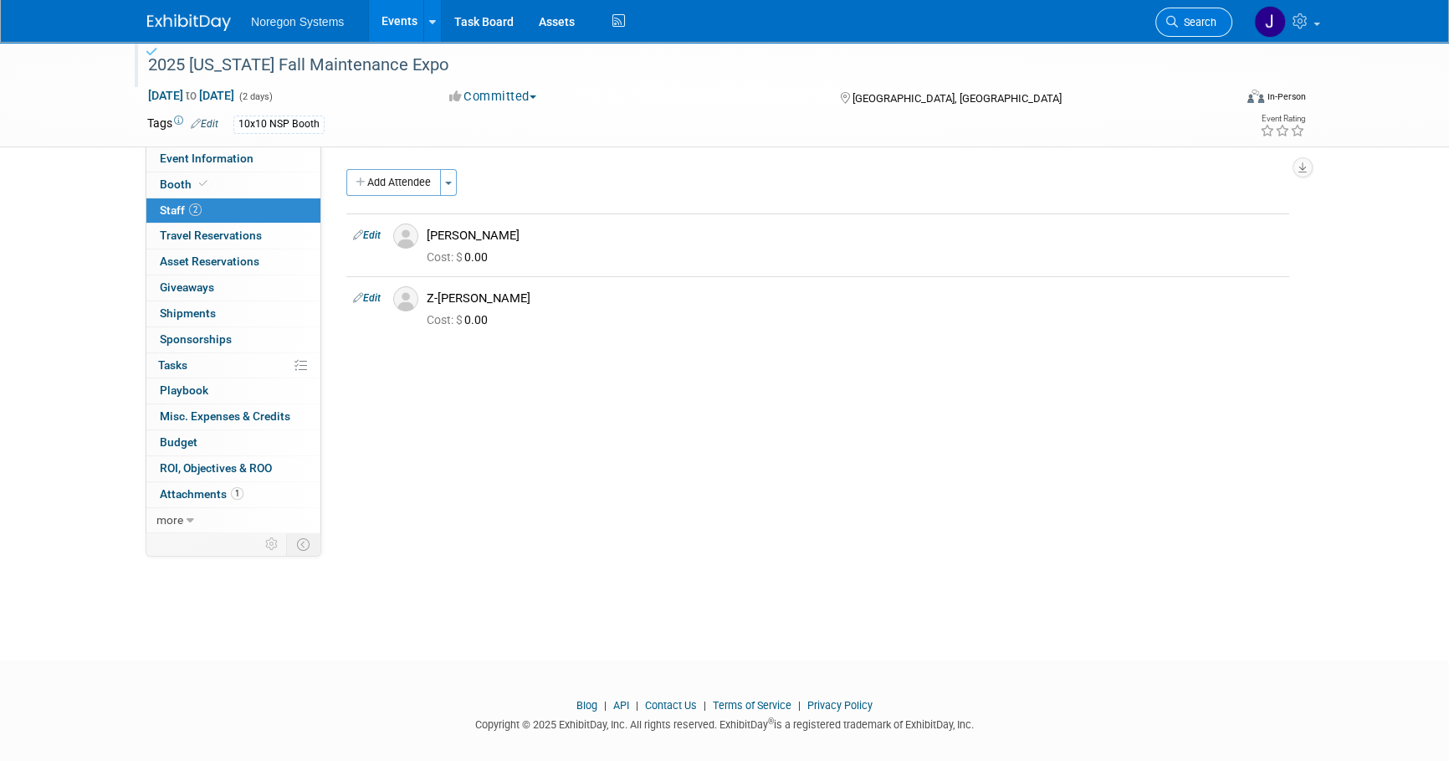
click at [1180, 26] on span "Search" at bounding box center [1197, 22] width 38 height 13
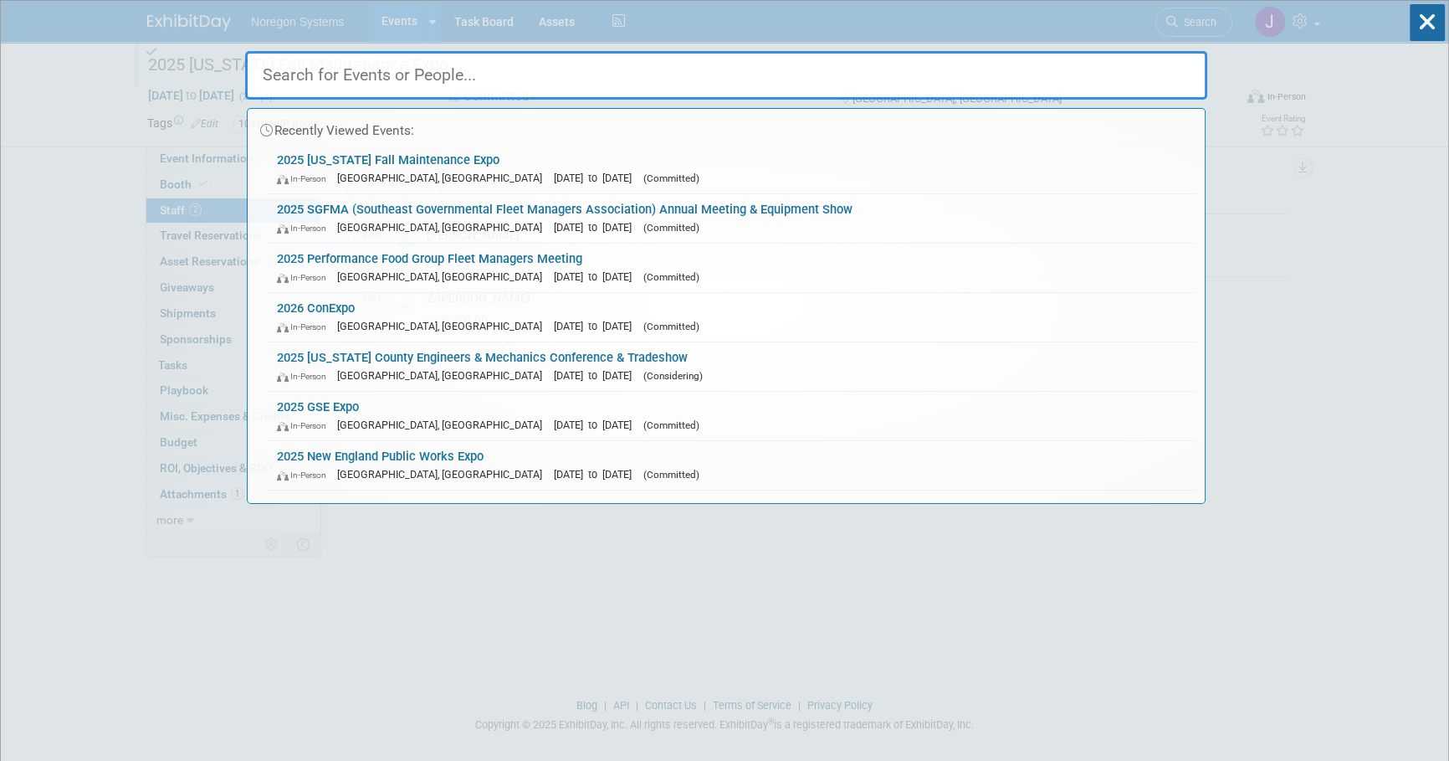
click at [1033, 65] on input "text" at bounding box center [726, 75] width 962 height 49
paste input "Justin Akinsara"
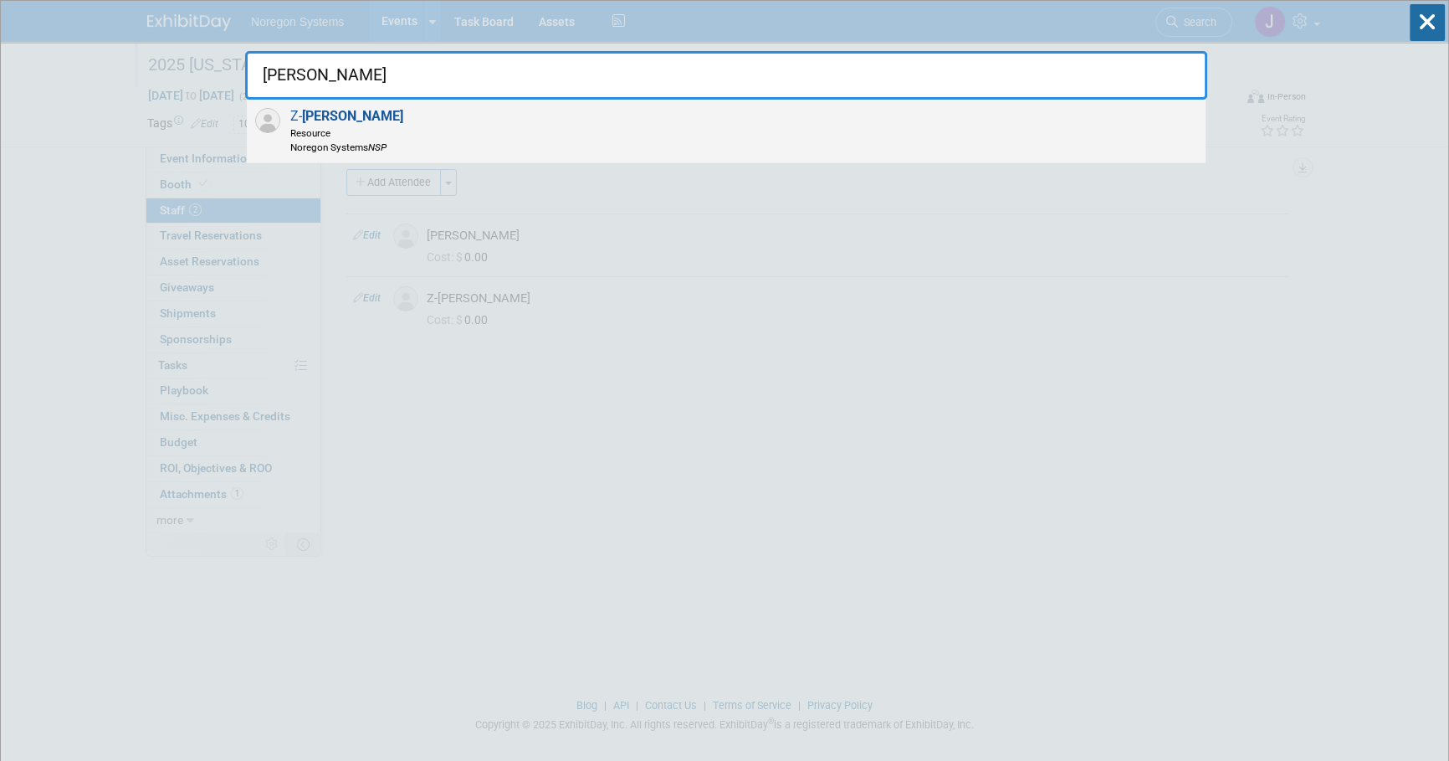
type input "Justin Akinsara"
click at [495, 141] on div "Z- Justin Akinsara Resource Noregon Systems NSP" at bounding box center [726, 132] width 959 height 64
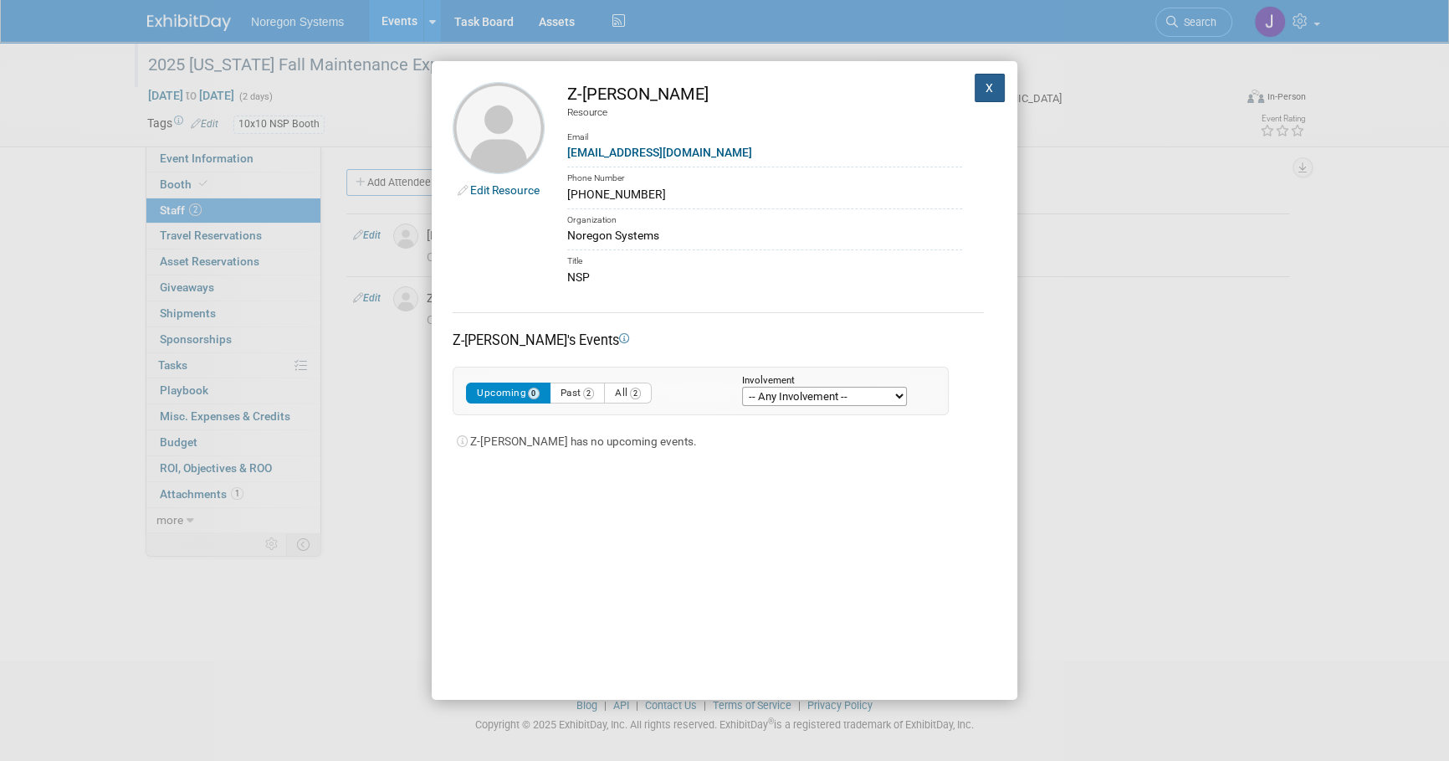
click at [985, 89] on button "X" at bounding box center [990, 88] width 30 height 28
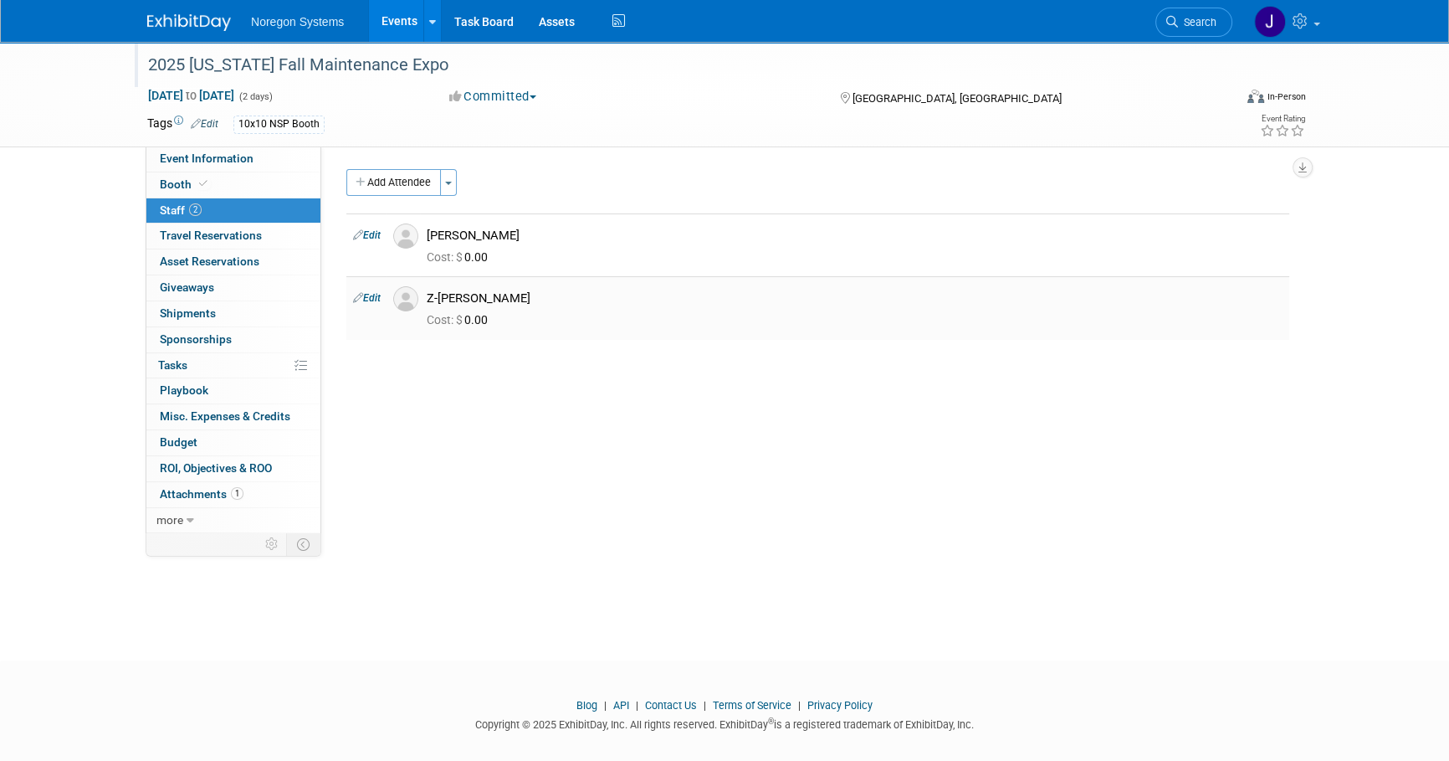
click at [376, 293] on link "Edit" at bounding box center [367, 298] width 28 height 12
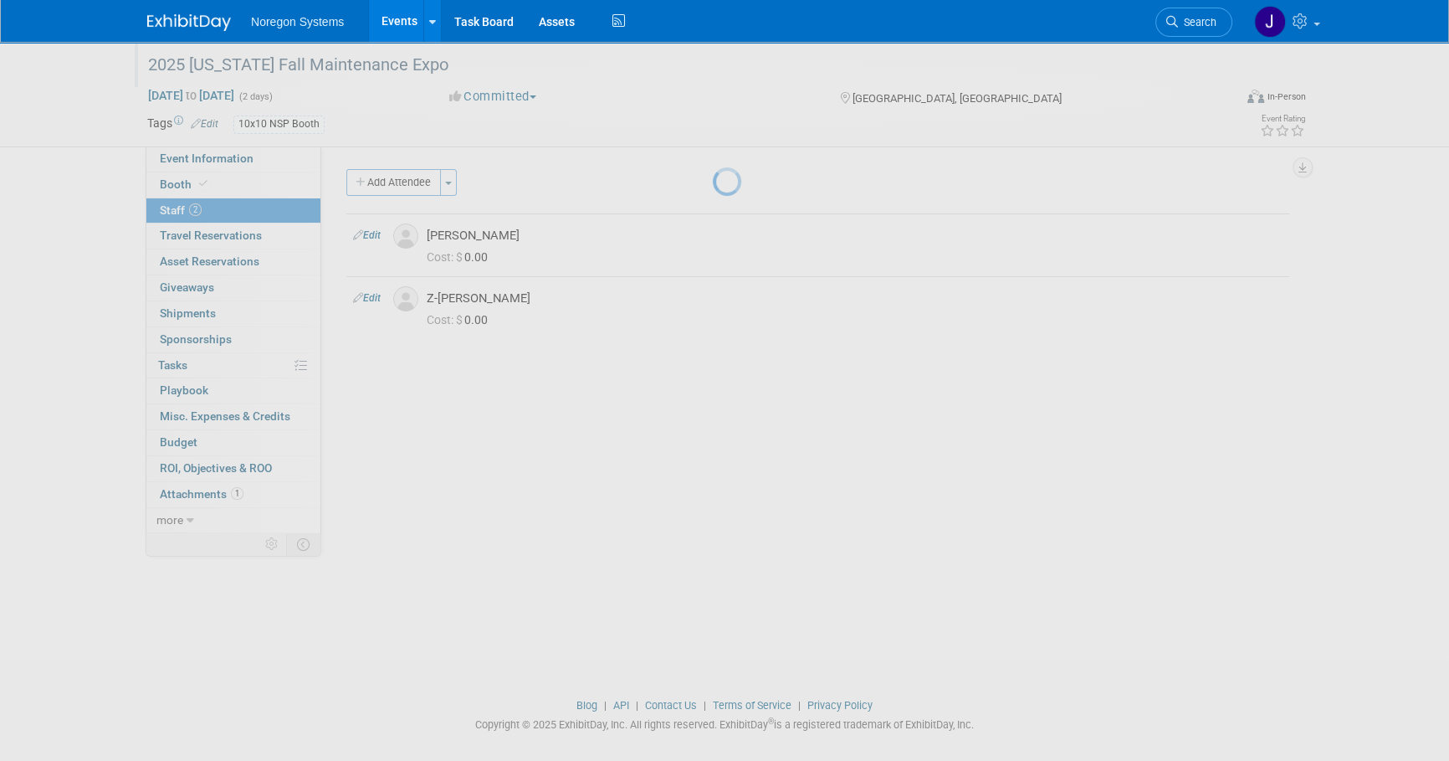
select select "b19d9bf9-7417-40df-a7ae-11771af8774f"
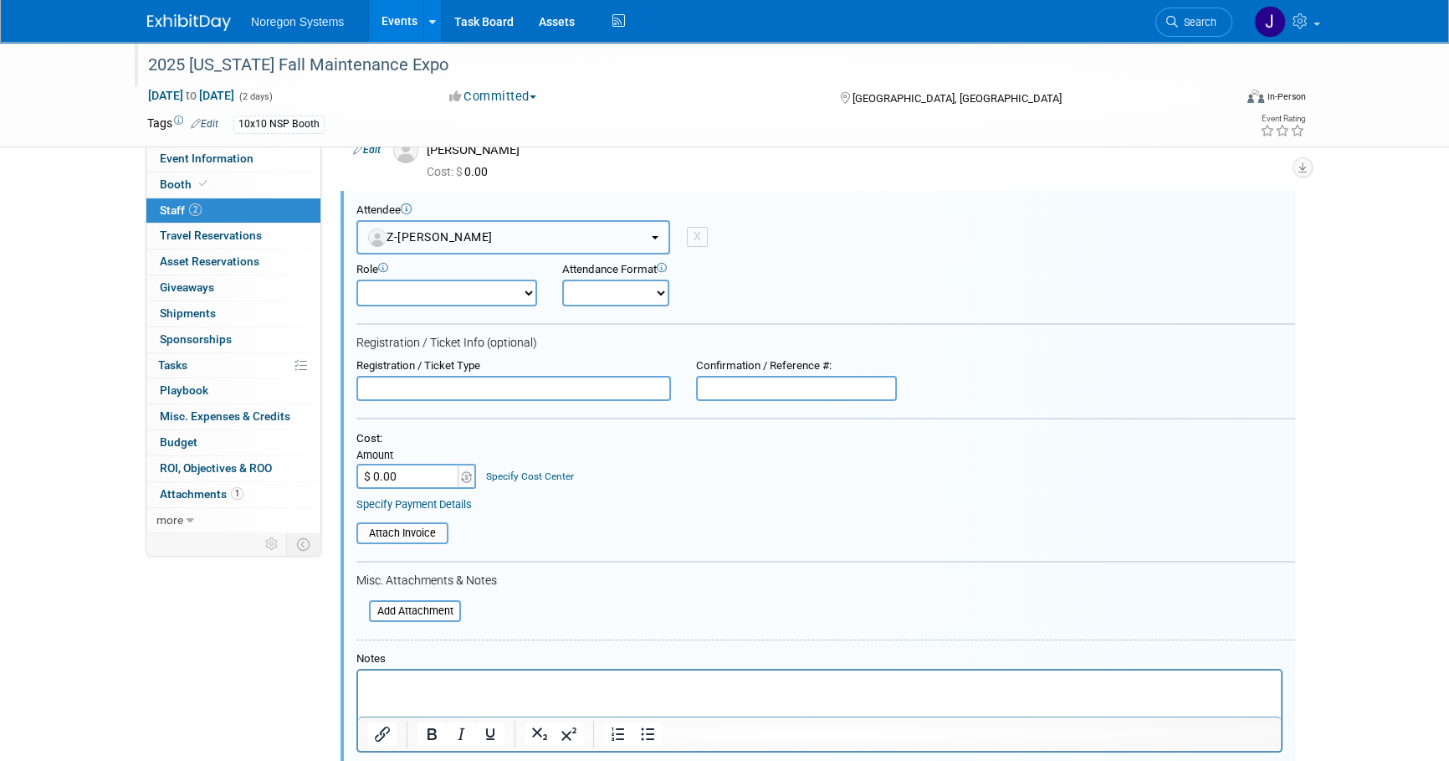
click at [504, 228] on button "Z-[PERSON_NAME]" at bounding box center [513, 237] width 314 height 34
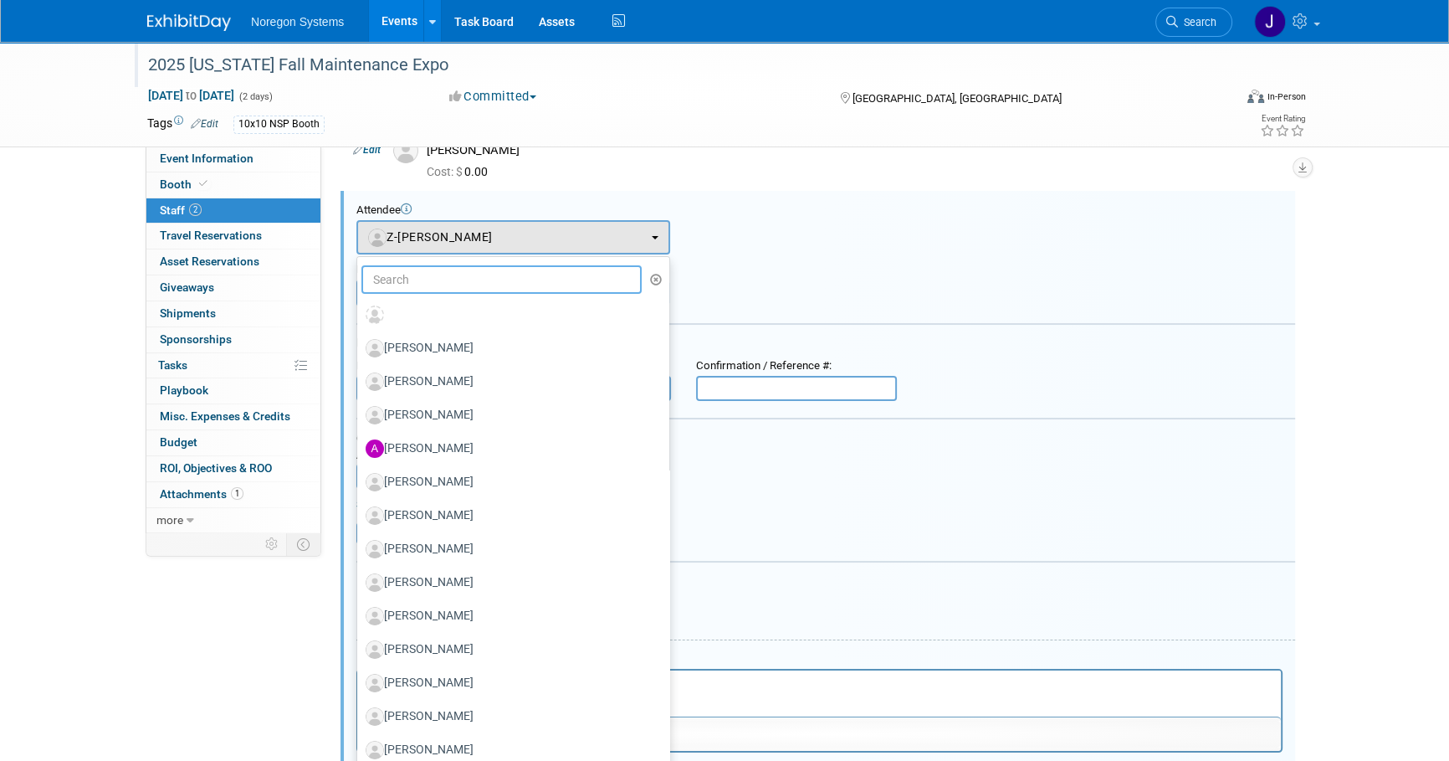
click at [494, 281] on input "text" at bounding box center [501, 279] width 280 height 28
type input "Hilary"
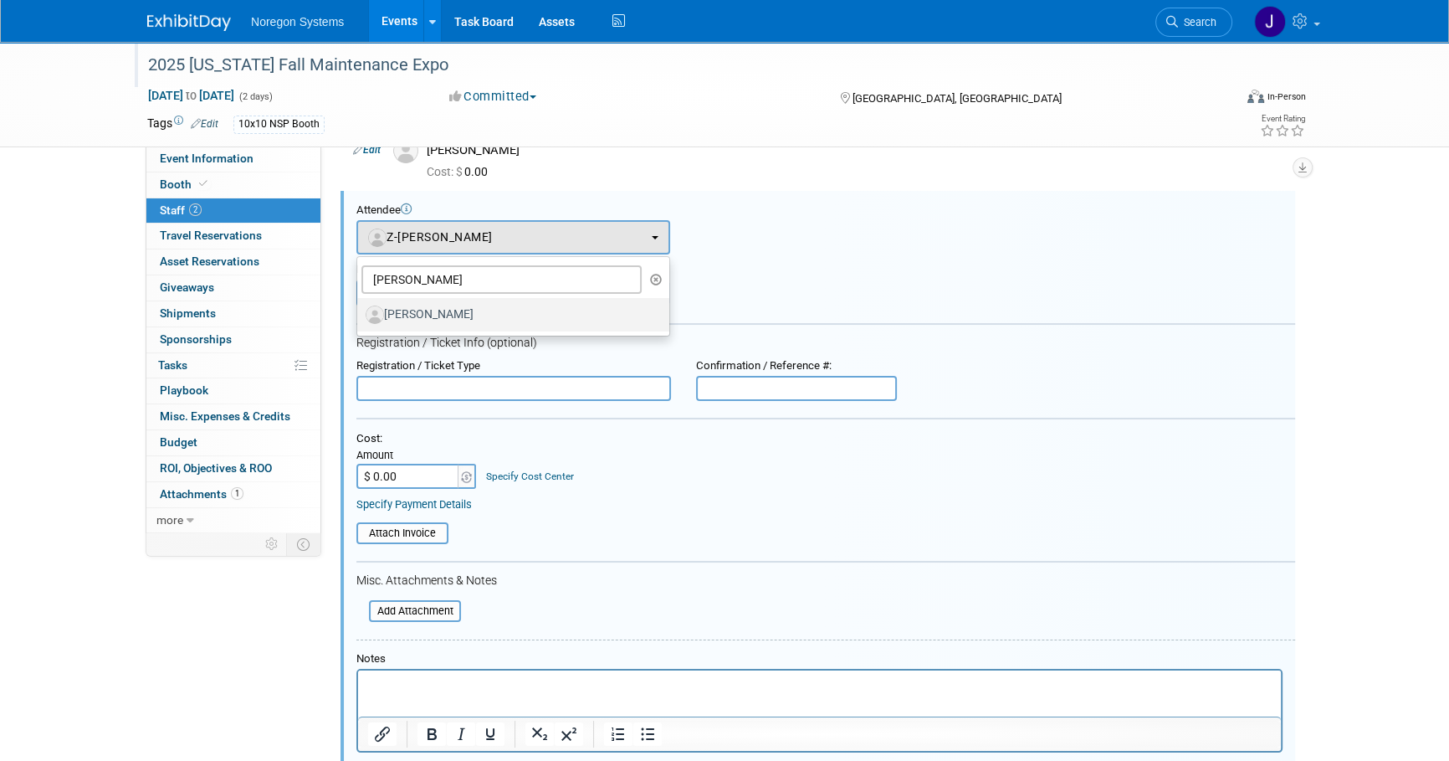
drag, startPoint x: 483, startPoint y: 317, endPoint x: 582, endPoint y: 316, distance: 98.7
click at [485, 316] on label "[PERSON_NAME]" at bounding box center [509, 314] width 287 height 27
click at [360, 316] on input "[PERSON_NAME]" at bounding box center [354, 312] width 11 height 11
select select "e501b60e-9156-4324-ae59-cb9895c2e7aa"
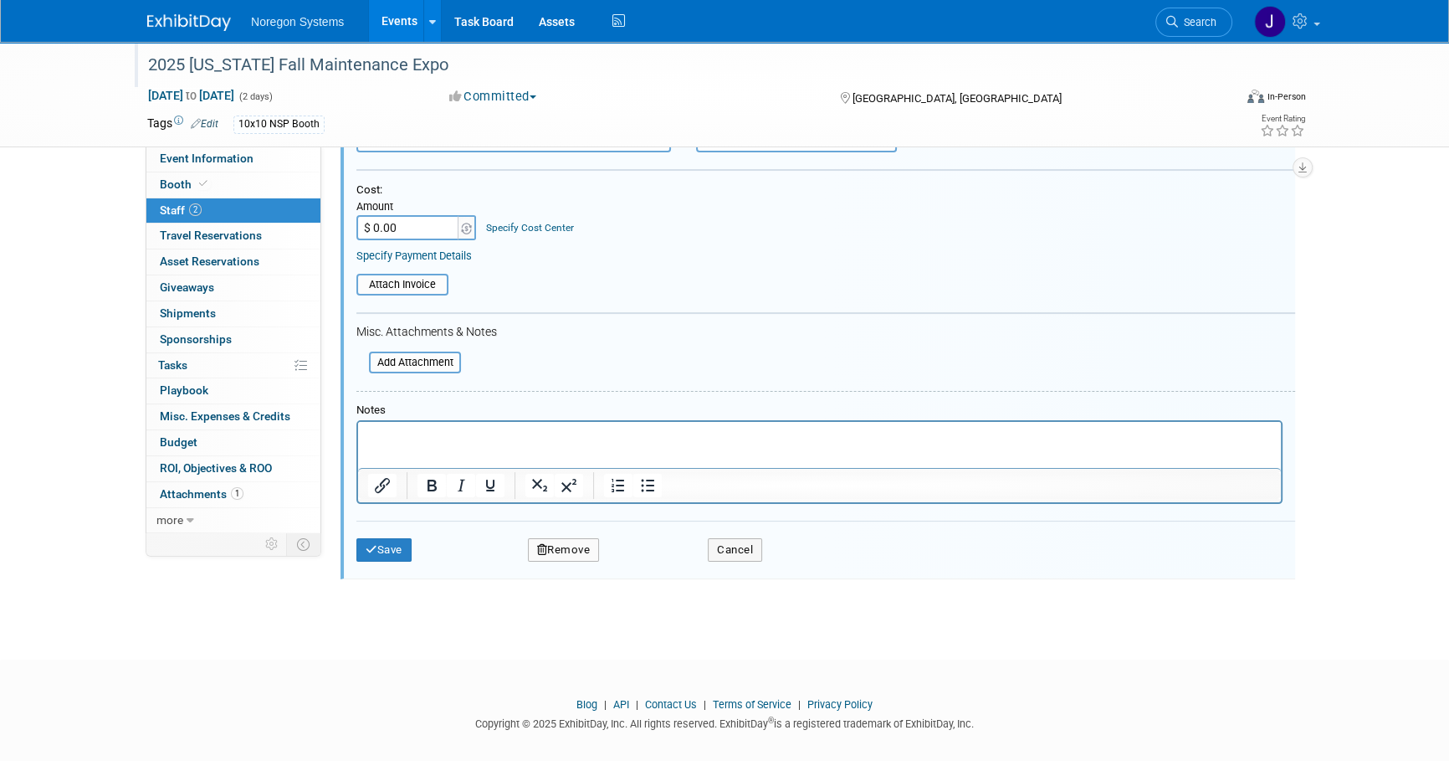
scroll to position [346, 0]
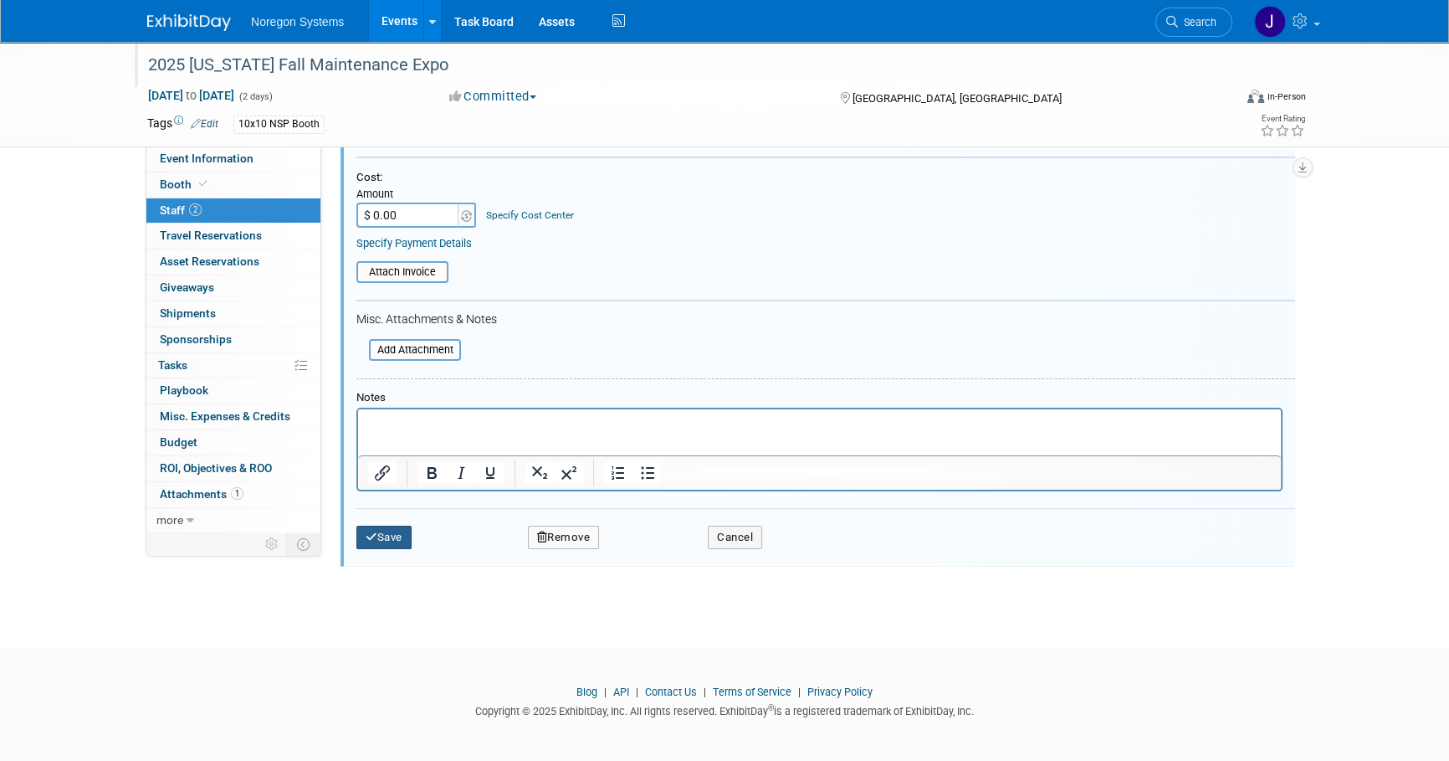
click at [397, 531] on button "Save" at bounding box center [383, 536] width 55 height 23
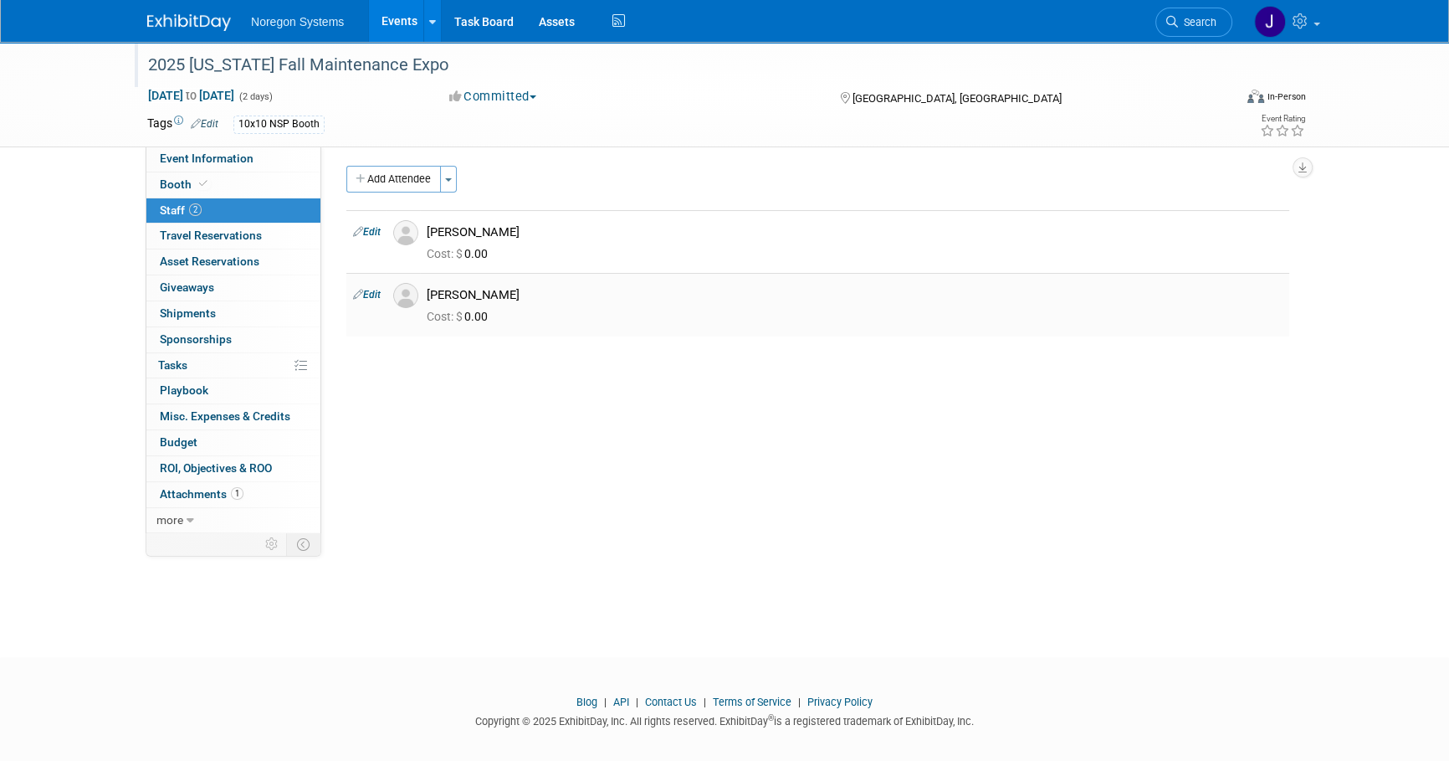
scroll to position [0, 0]
click at [176, 24] on img at bounding box center [189, 22] width 84 height 17
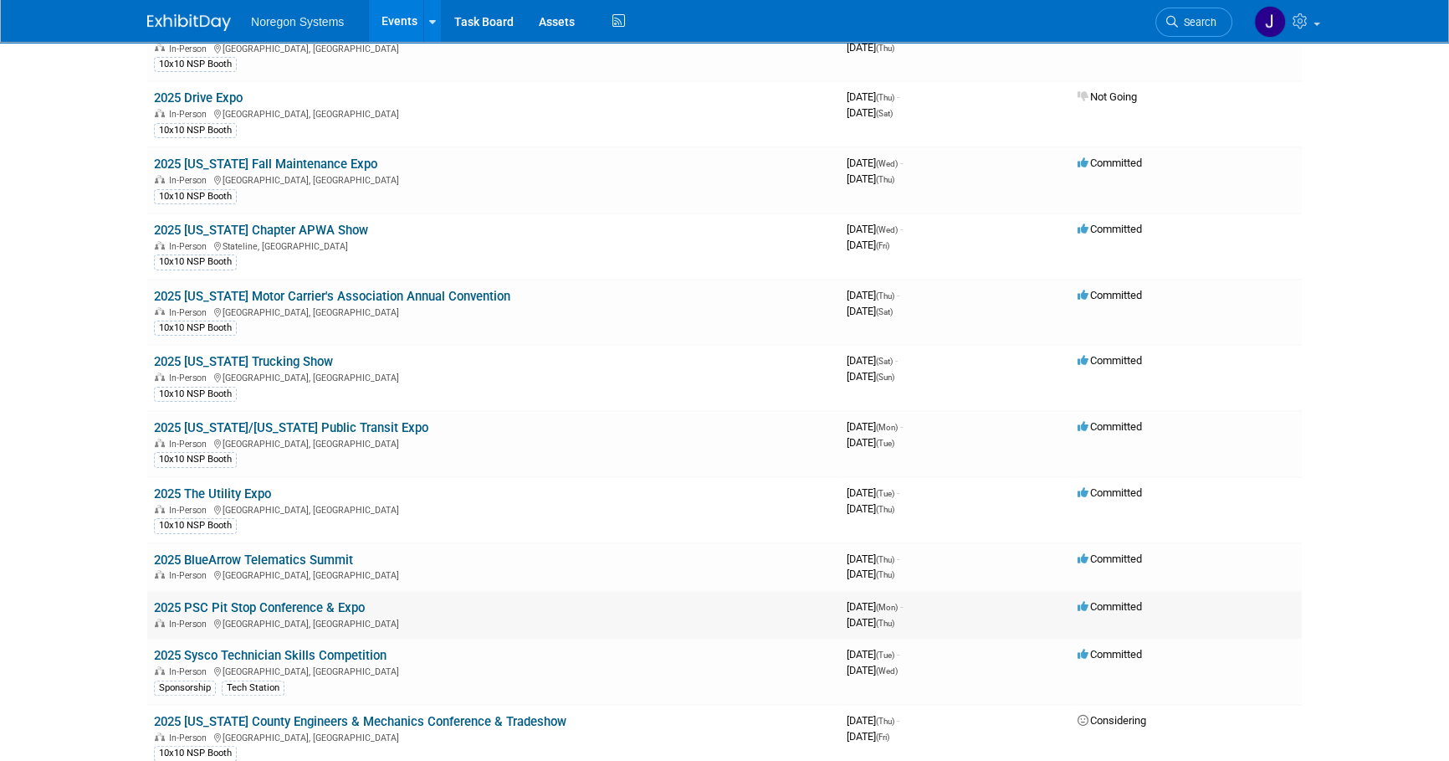
scroll to position [456, 0]
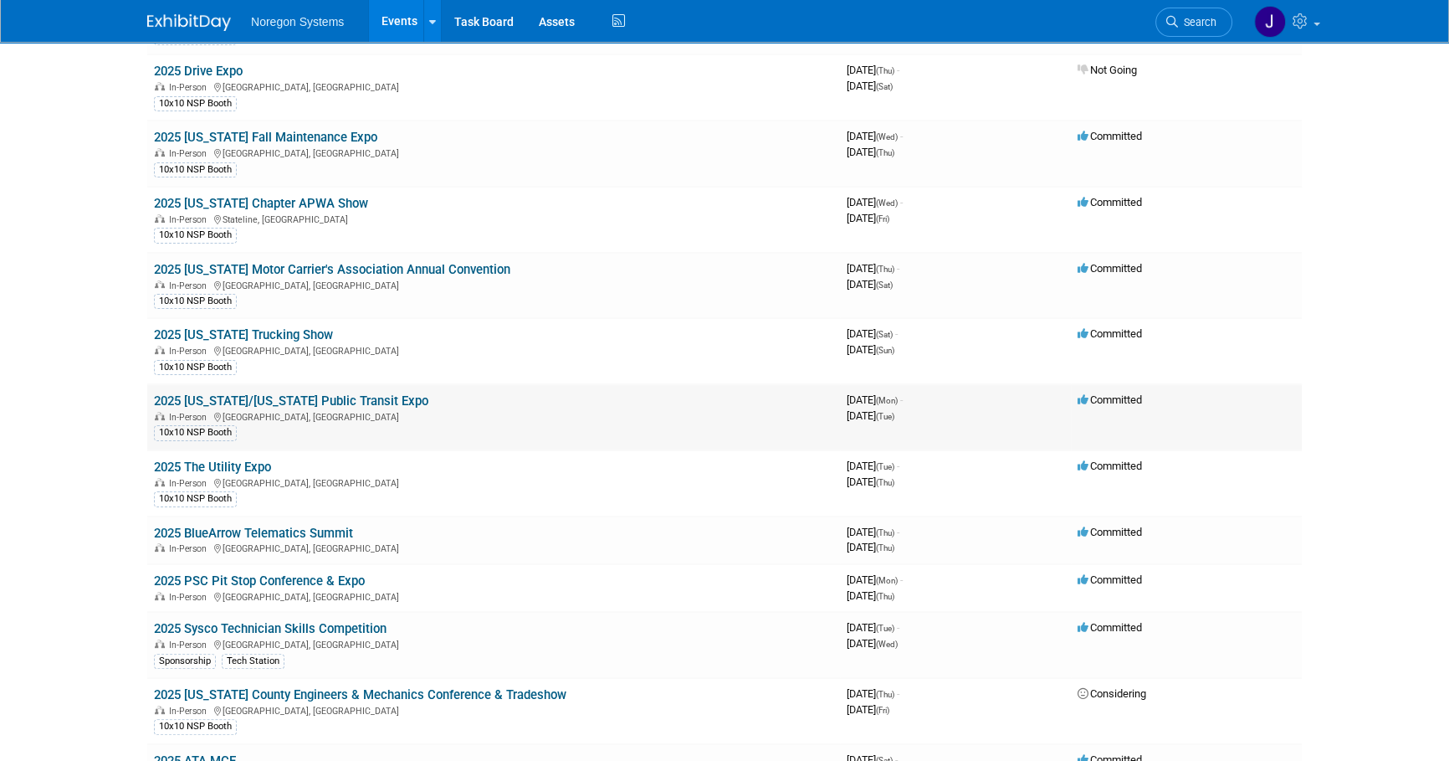
click at [322, 393] on link "2025 [US_STATE]/[US_STATE] Public Transit Expo" at bounding box center [291, 400] width 274 height 15
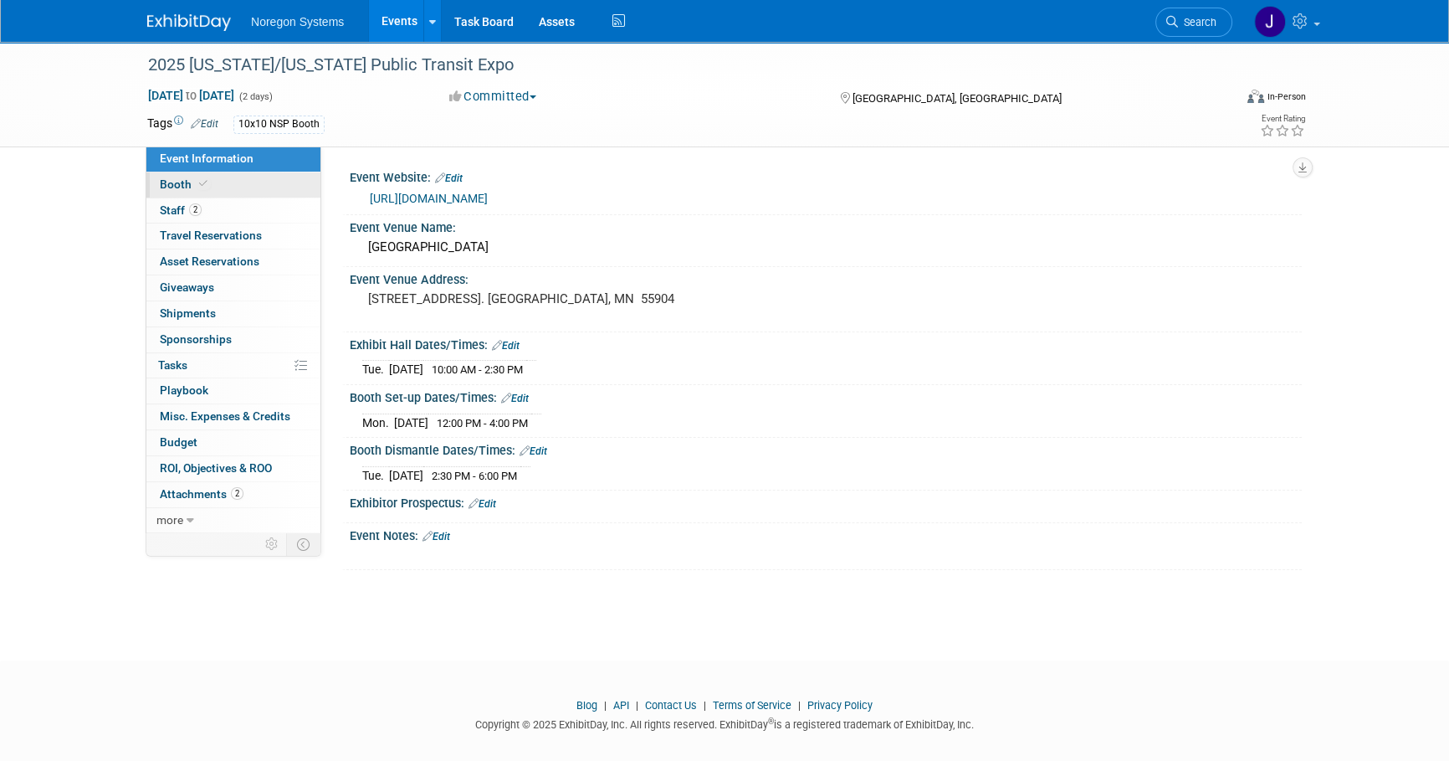
click at [228, 184] on link "Booth" at bounding box center [233, 184] width 174 height 25
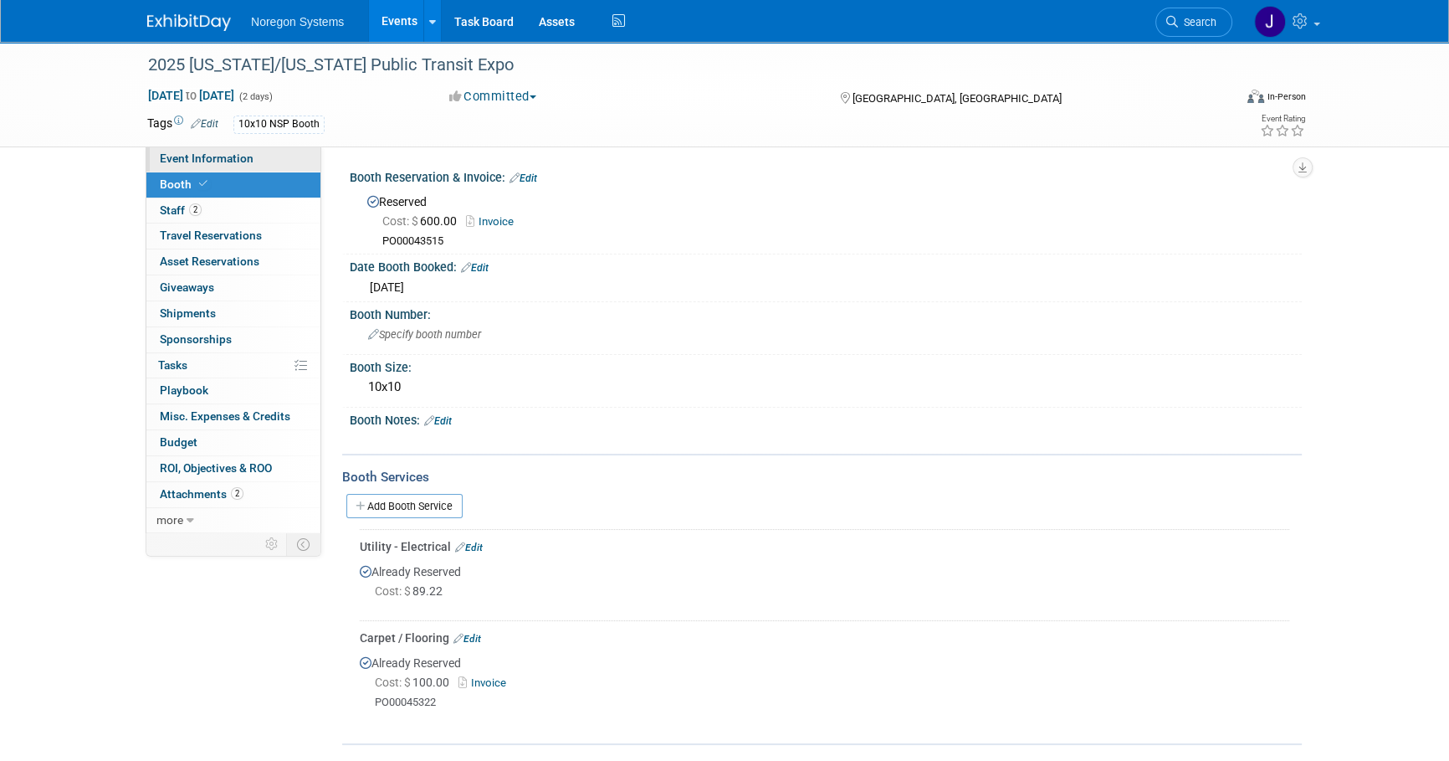
click at [241, 160] on span "Event Information" at bounding box center [207, 157] width 94 height 13
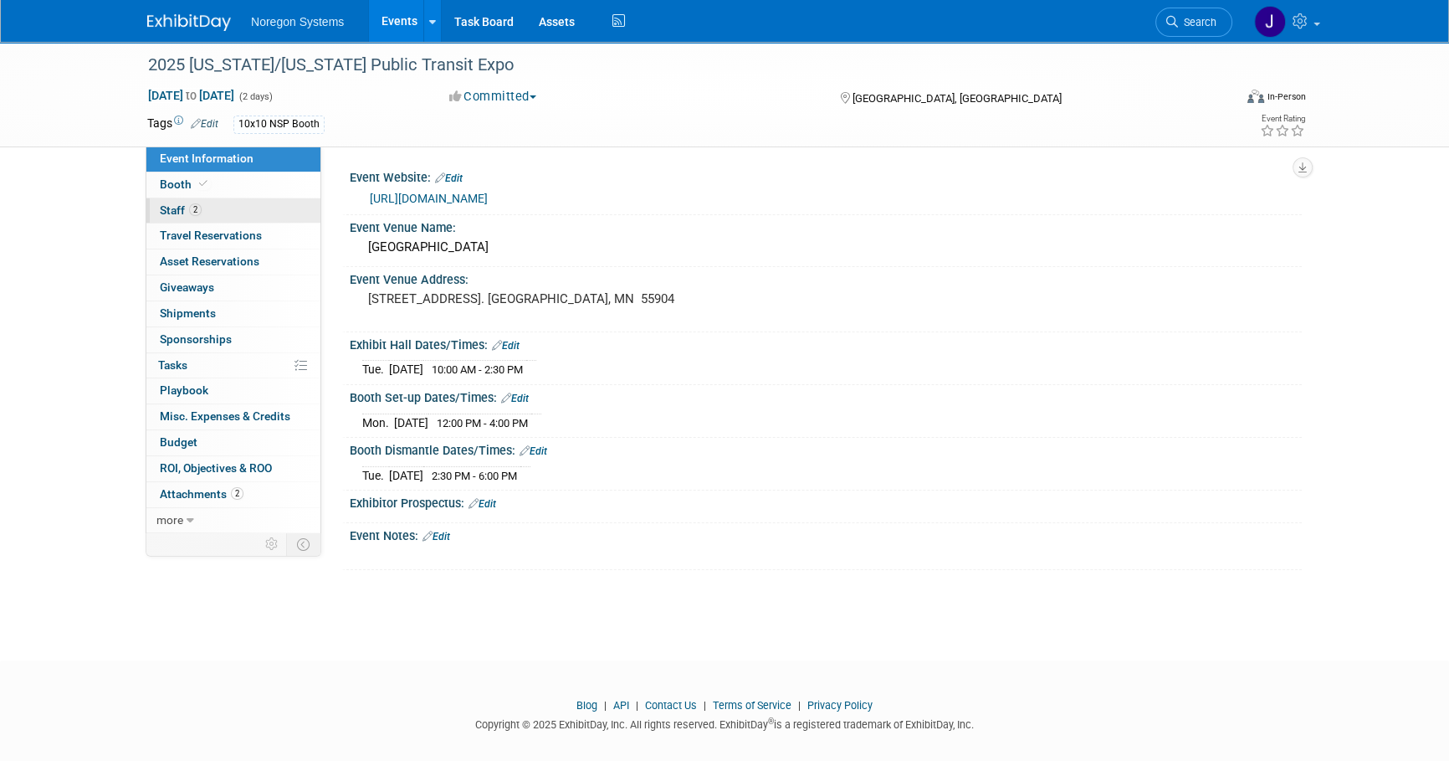
click at [253, 203] on link "2 Staff 2" at bounding box center [233, 210] width 174 height 25
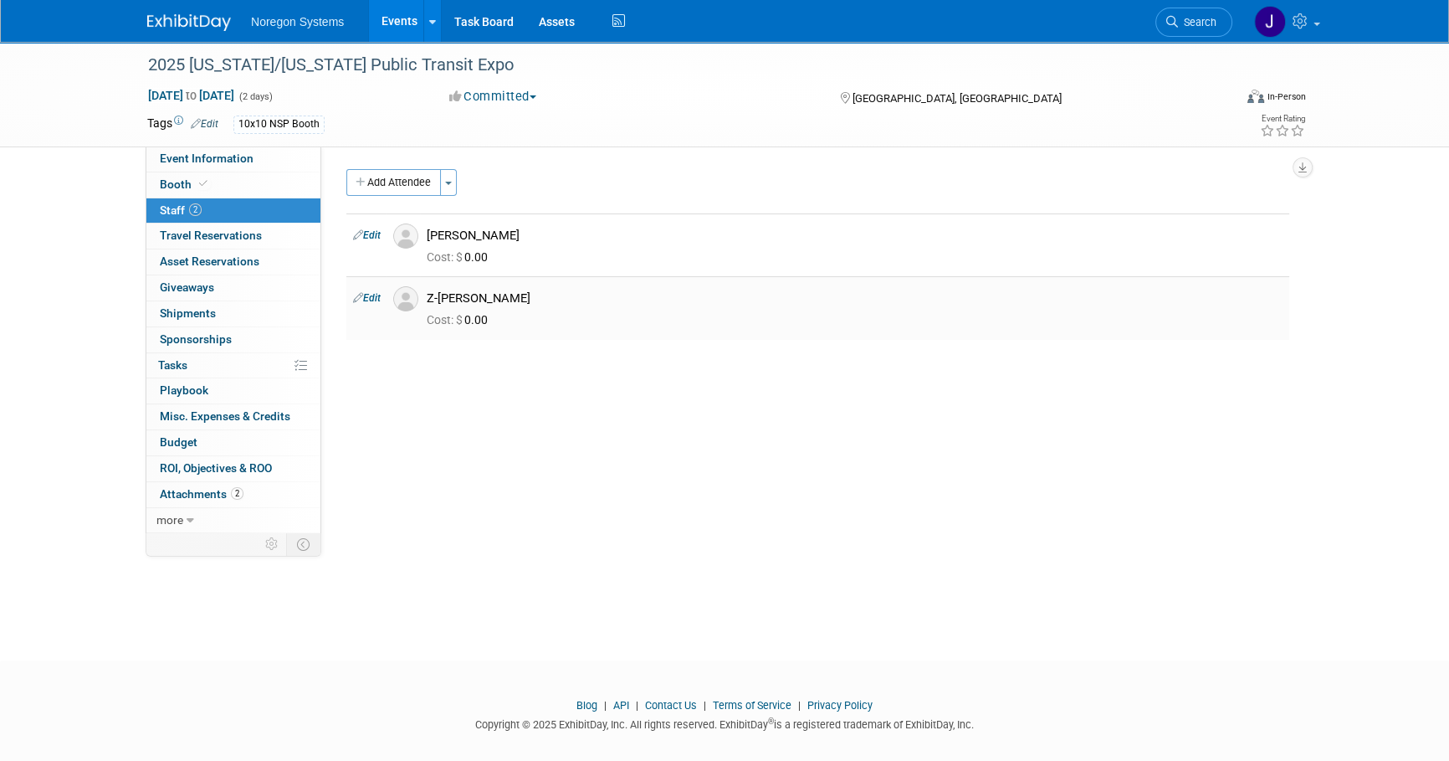
click at [374, 298] on link "Edit" at bounding box center [367, 298] width 28 height 12
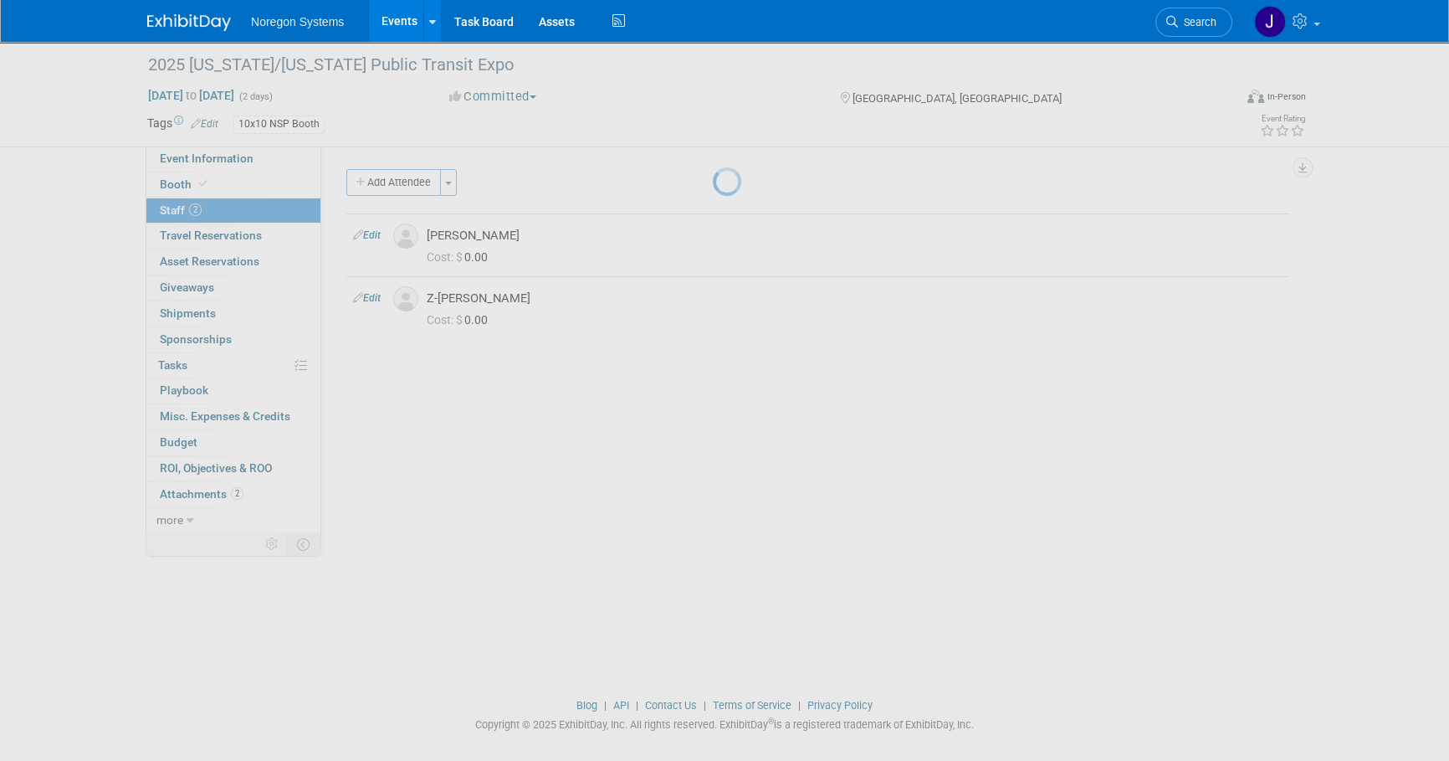
select select "b19d9bf9-7417-40df-a7ae-11771af8774f"
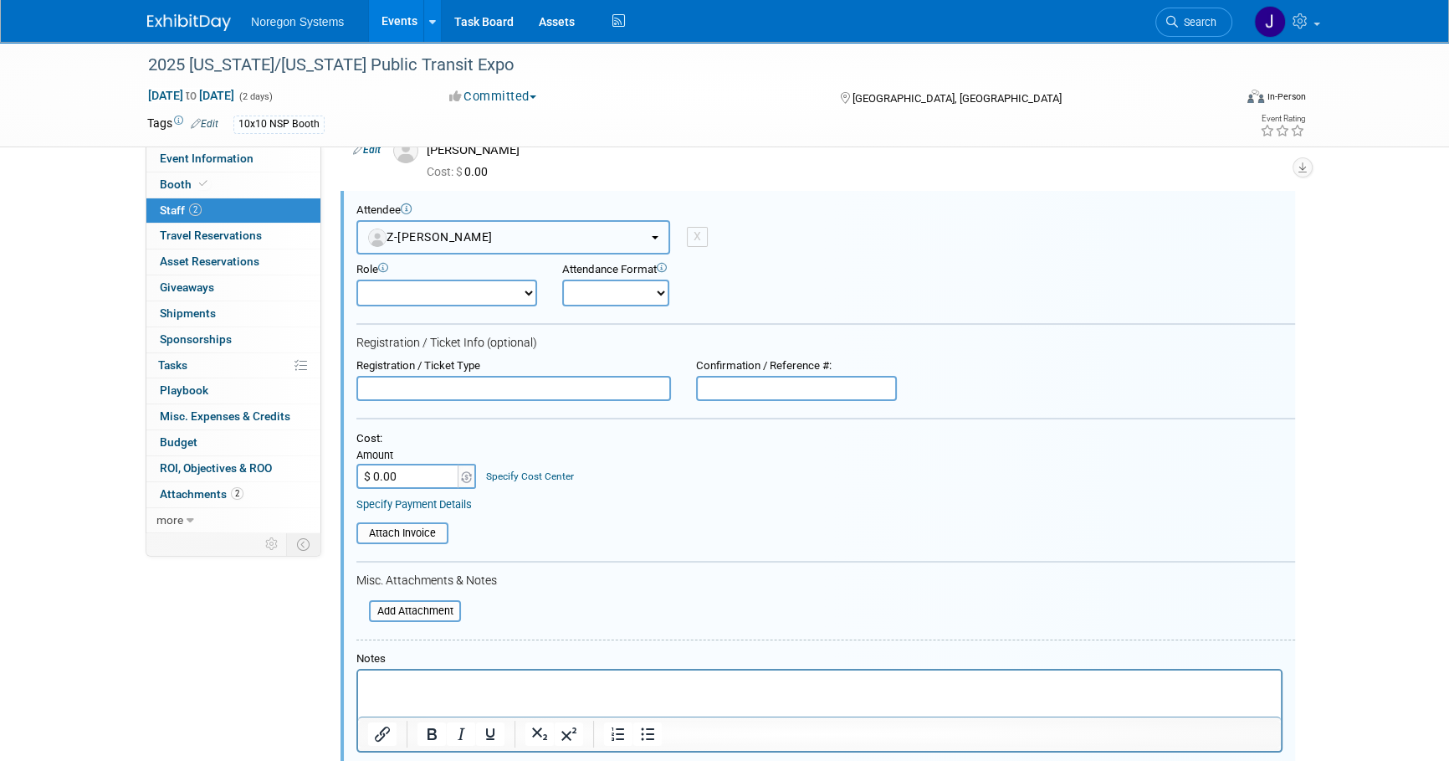
click at [544, 238] on button "Z-[PERSON_NAME]" at bounding box center [513, 237] width 314 height 34
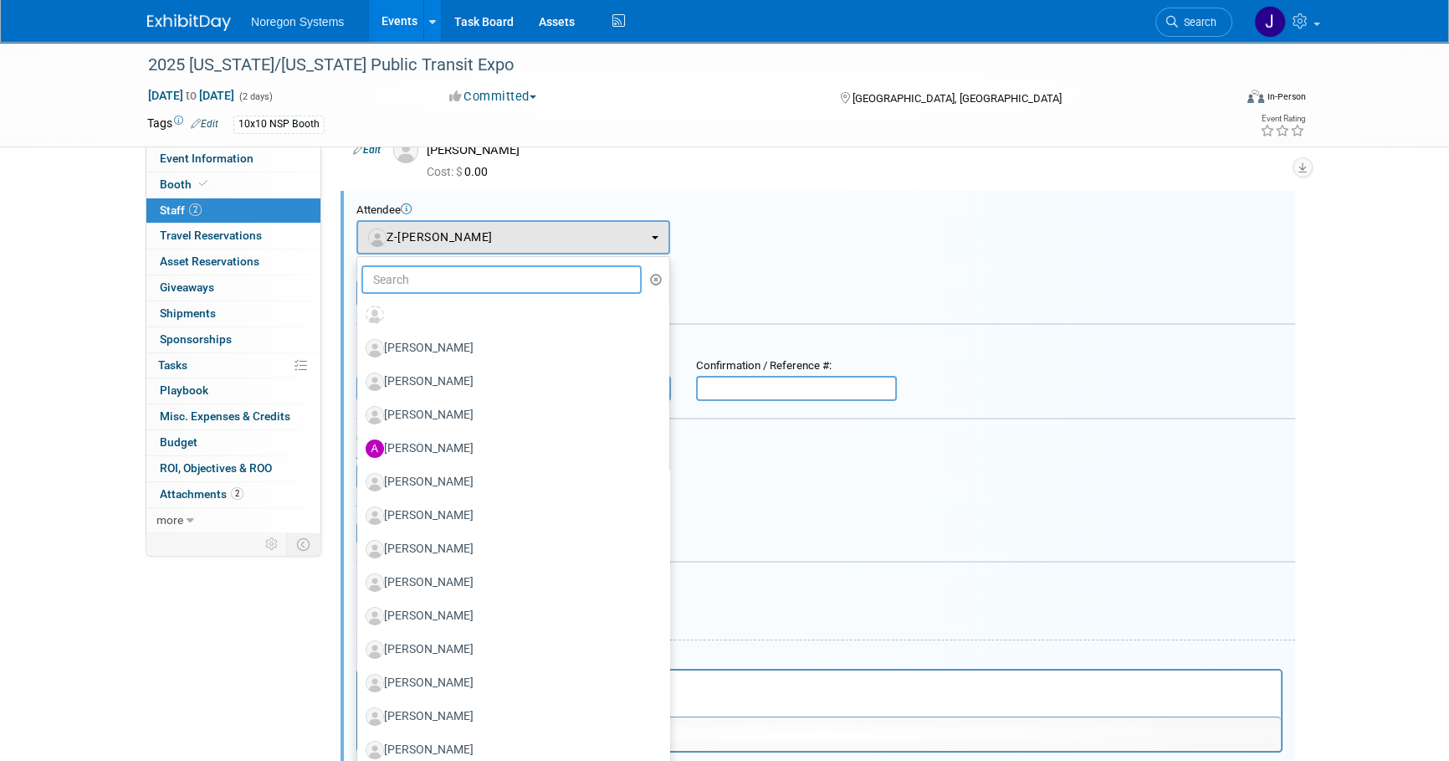
click at [514, 276] on input "text" at bounding box center [501, 279] width 280 height 28
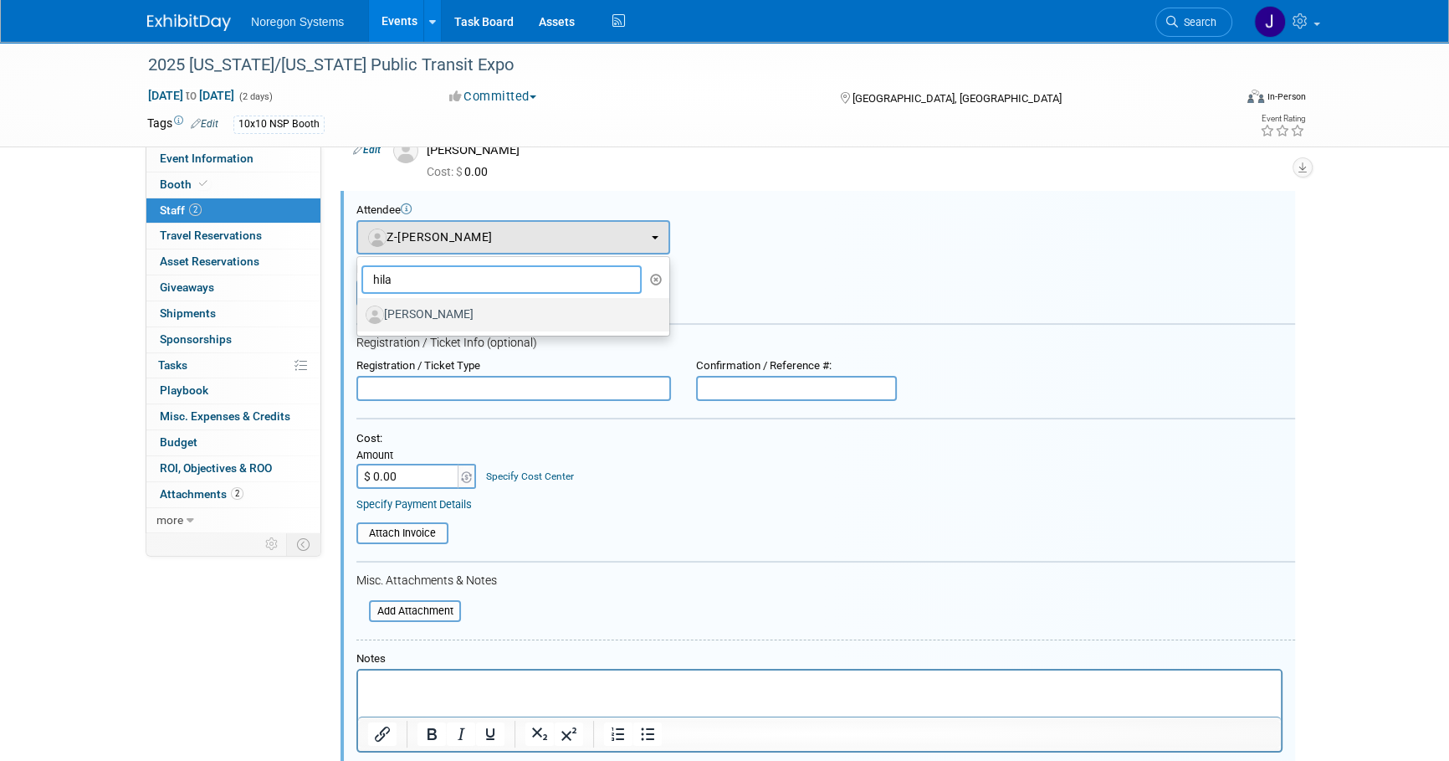
type input "hila"
click at [489, 317] on label "[PERSON_NAME]" at bounding box center [509, 314] width 287 height 27
click at [360, 317] on input "[PERSON_NAME]" at bounding box center [354, 312] width 11 height 11
select select "e501b60e-9156-4324-ae59-cb9895c2e7aa"
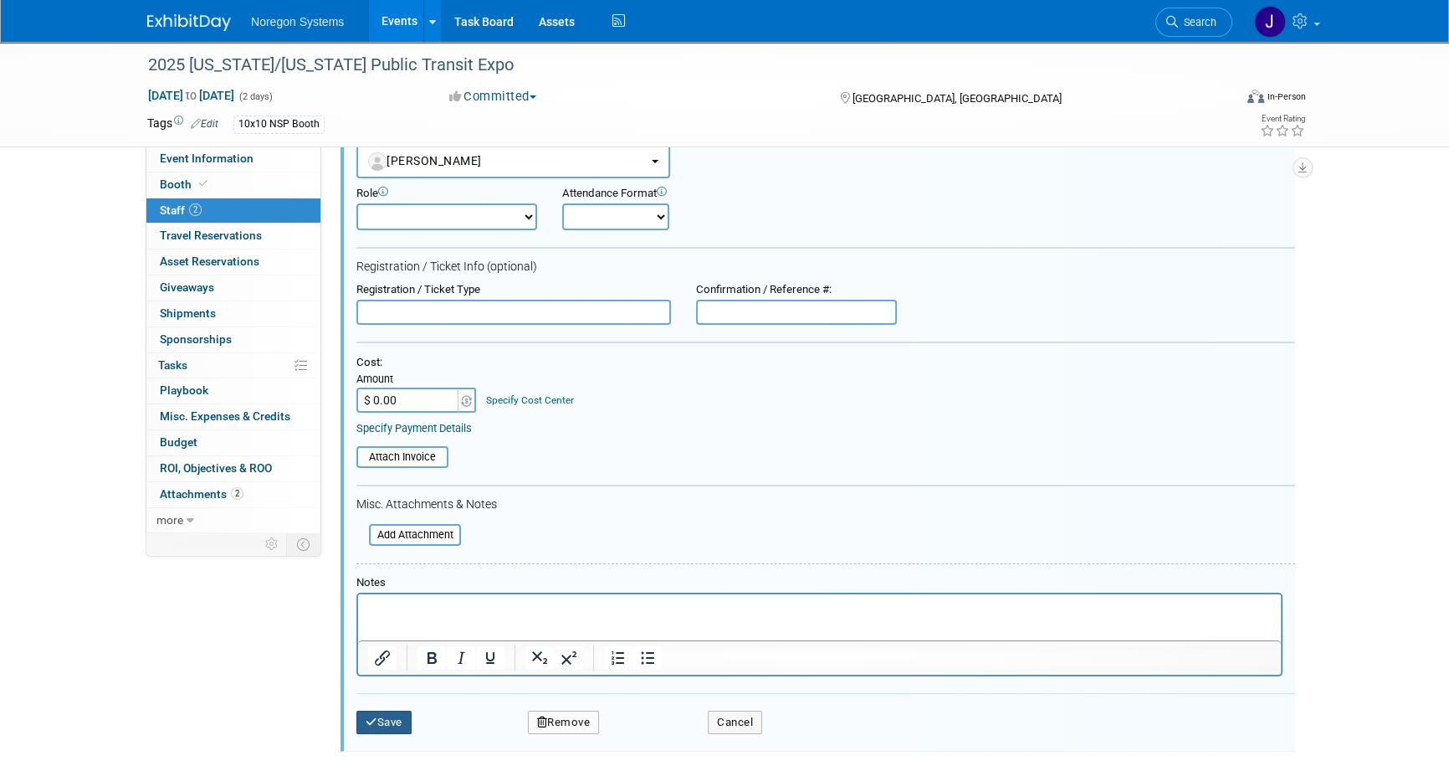
click at [379, 720] on button "Save" at bounding box center [383, 721] width 55 height 23
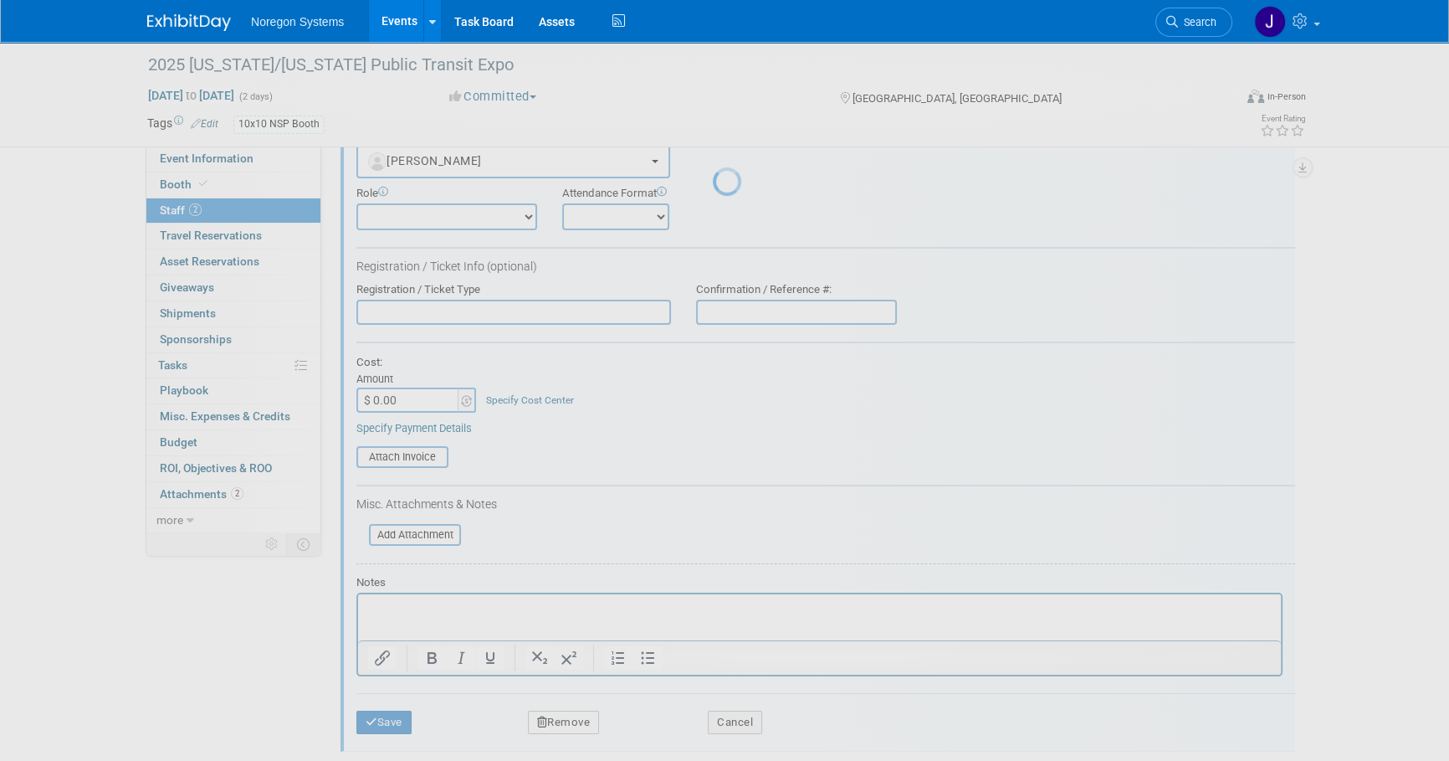
scroll to position [17, 0]
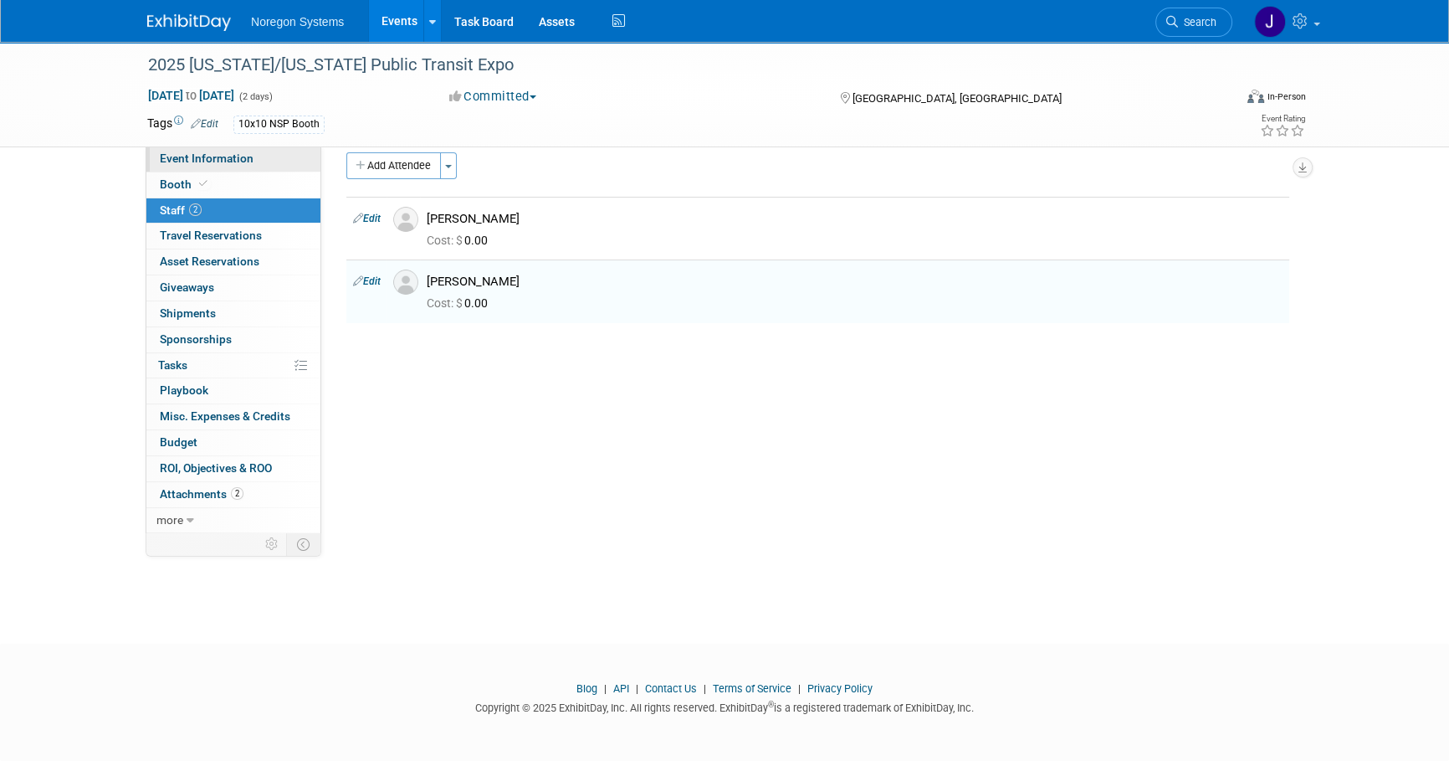
click at [265, 158] on link "Event Information" at bounding box center [233, 158] width 174 height 25
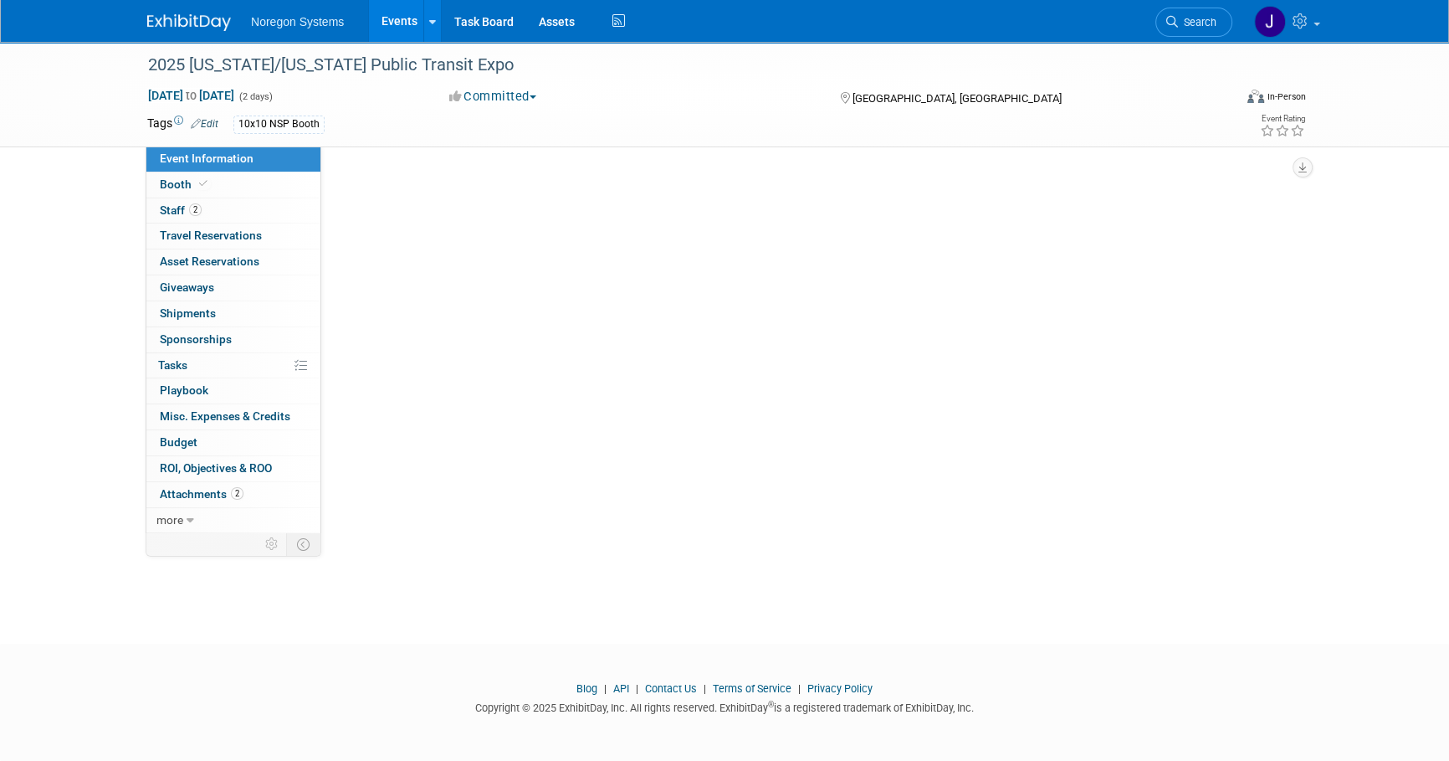
scroll to position [0, 0]
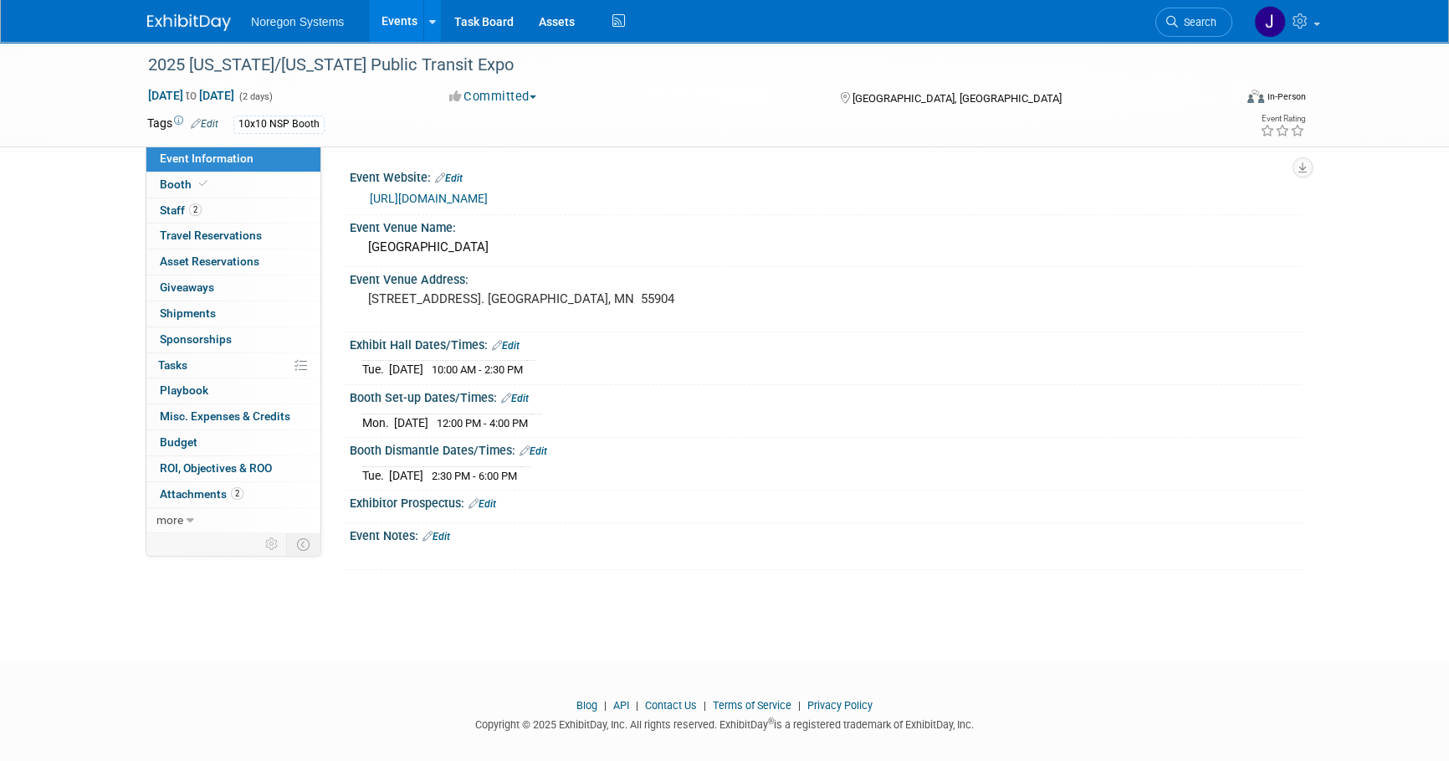
click at [488, 199] on link "[URL][DOMAIN_NAME]" at bounding box center [429, 198] width 118 height 13
